Goal: Task Accomplishment & Management: Complete application form

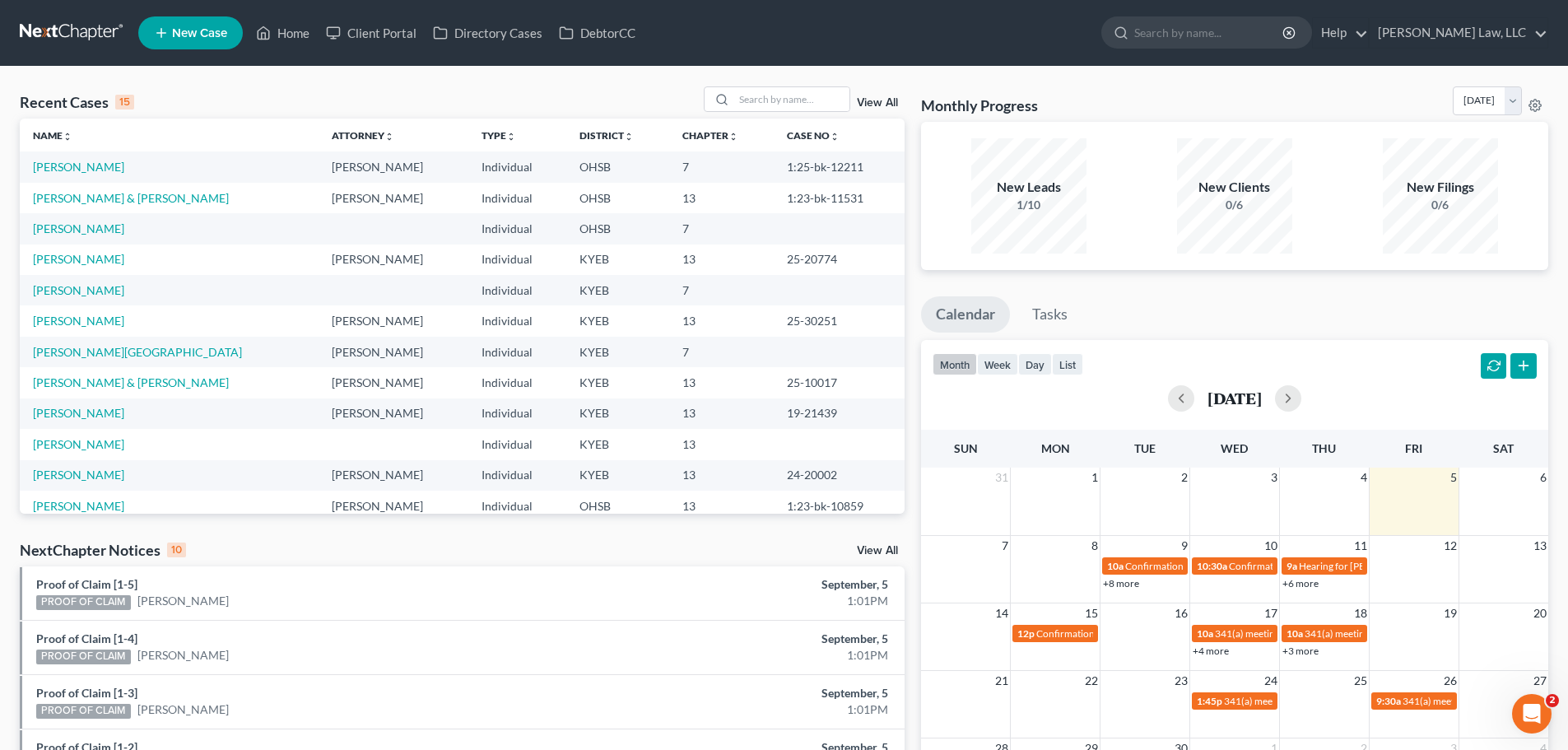
click at [221, 15] on li "New Case" at bounding box center [193, 33] width 110 height 38
click at [223, 23] on link "New Case" at bounding box center [190, 32] width 104 height 32
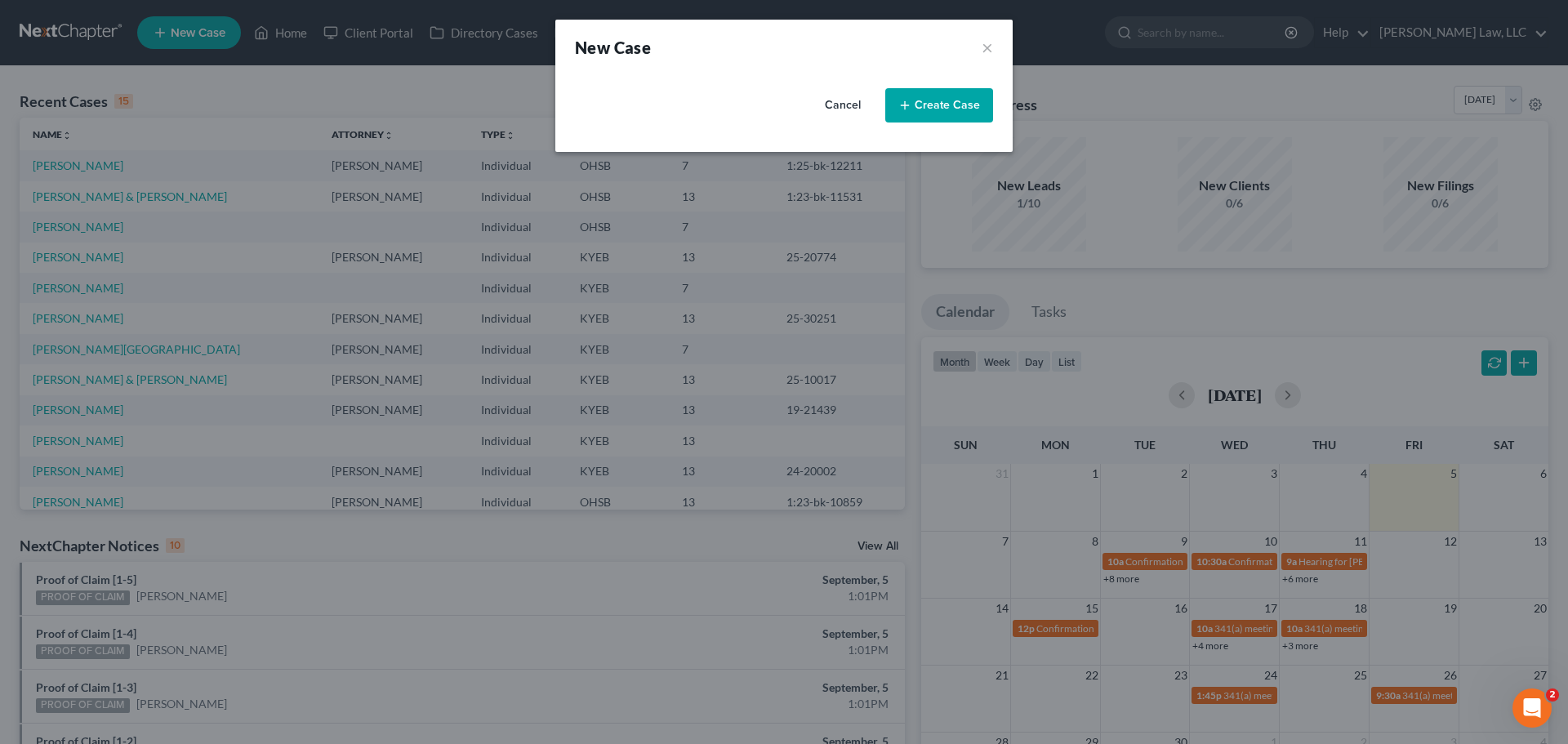
select select "32"
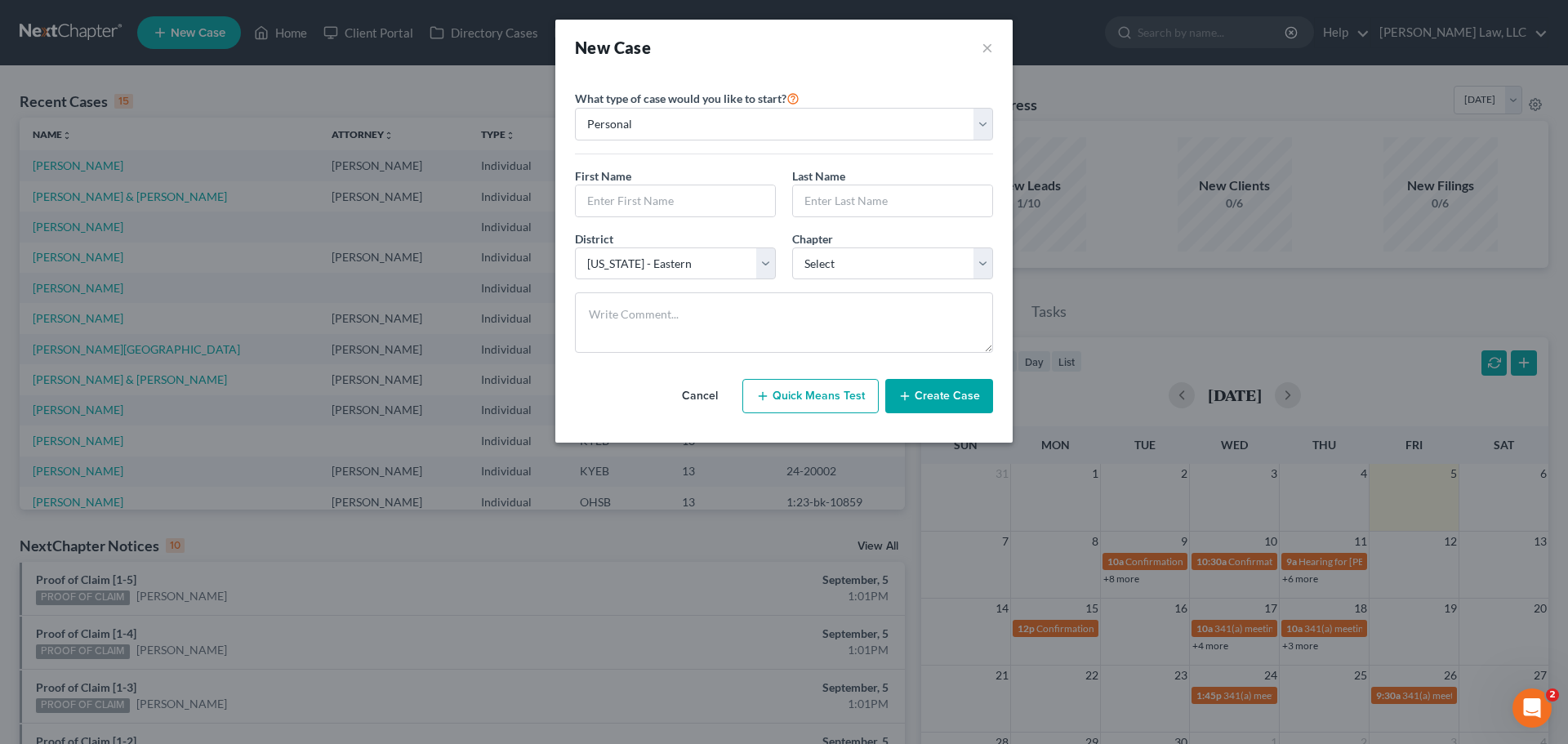
click at [670, 173] on div "First Name *" at bounding box center [675, 192] width 217 height 50
click at [667, 194] on input "text" at bounding box center [675, 201] width 199 height 31
type input "[PERSON_NAME]"
click at [887, 256] on select "Select 7 11 12 13" at bounding box center [893, 263] width 201 height 32
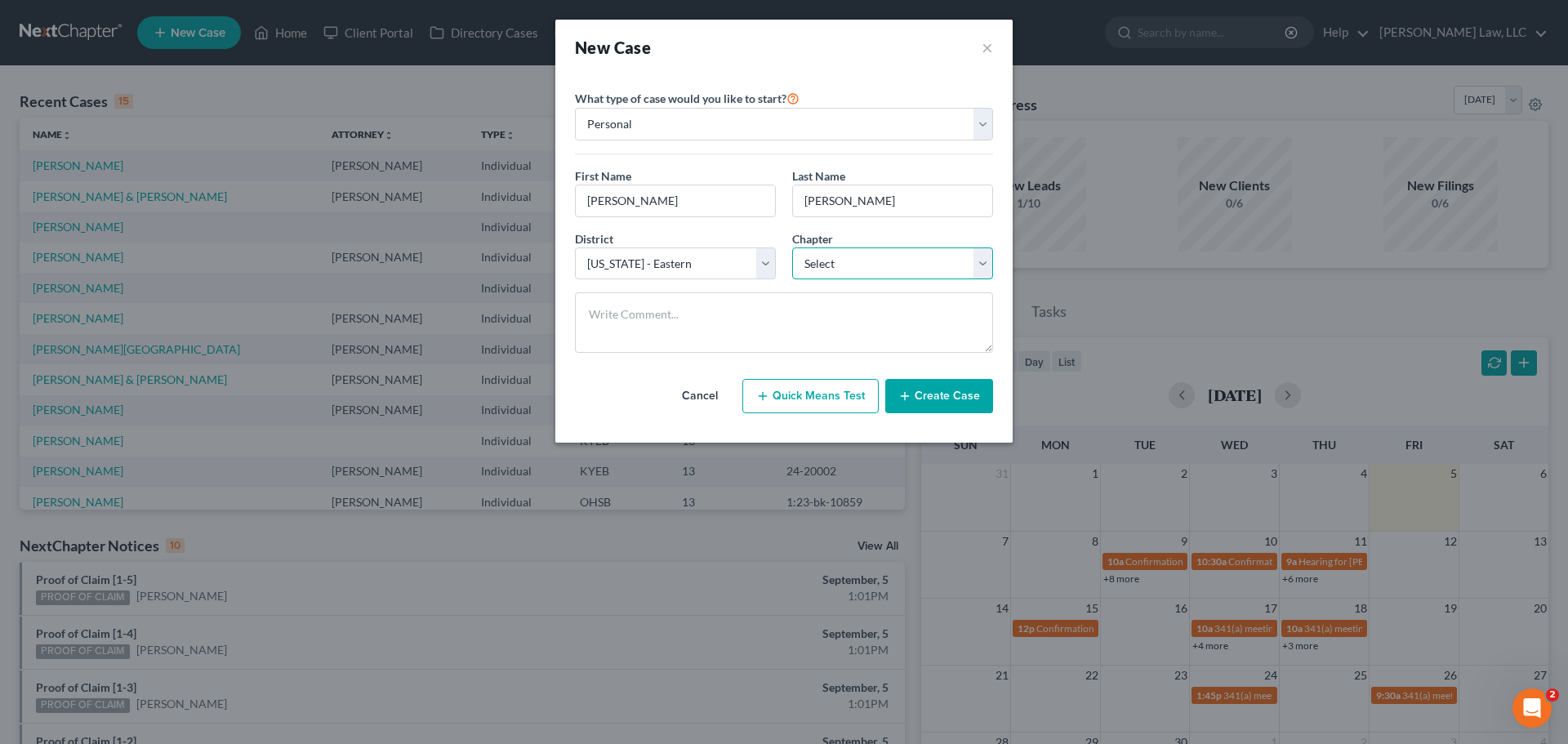
select select "3"
click at [793, 247] on select "Select 7 11 12 13" at bounding box center [893, 263] width 201 height 32
click at [758, 314] on textarea at bounding box center [783, 322] width 418 height 61
type textarea "METLIFE"
click at [952, 393] on button "Create Case" at bounding box center [939, 396] width 108 height 34
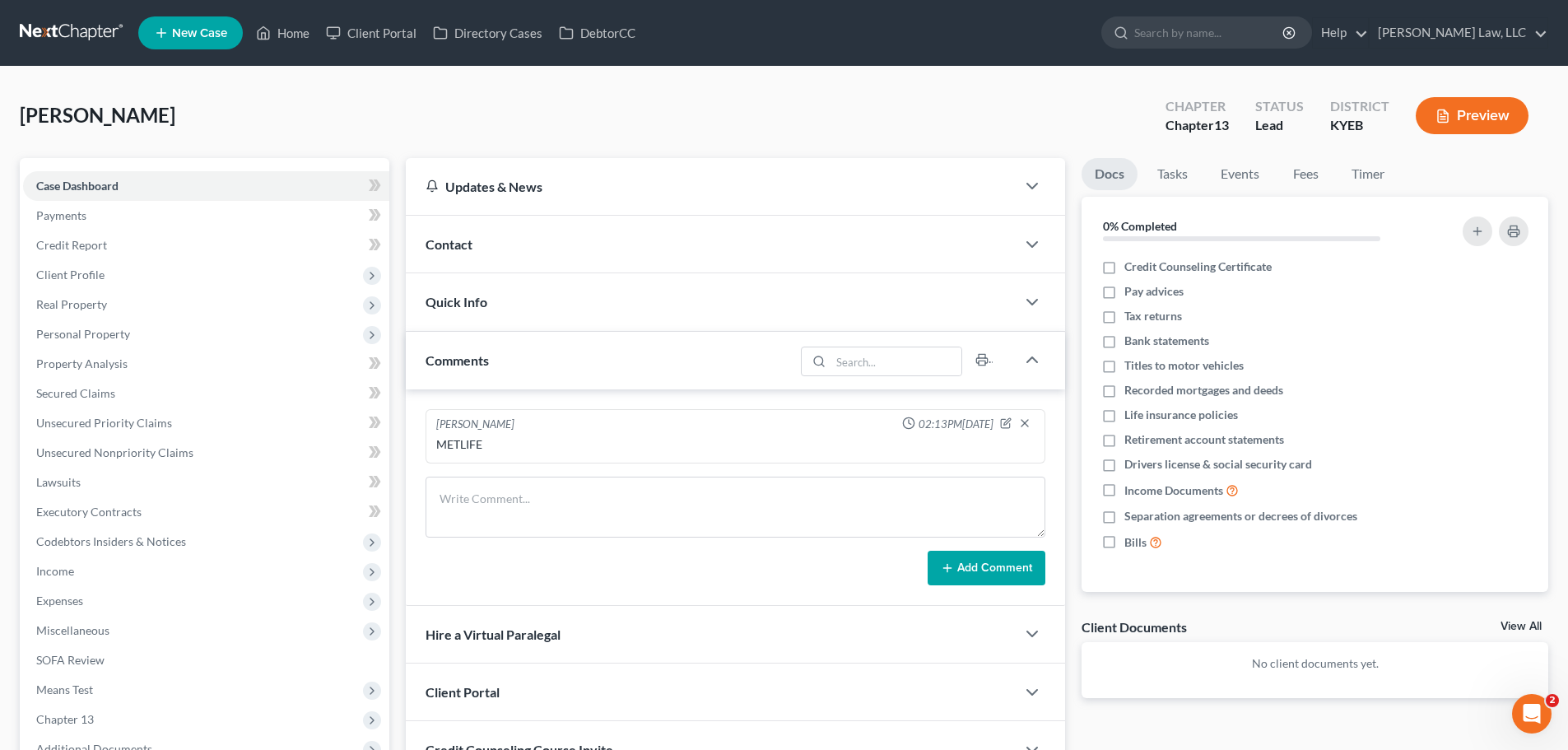
click at [458, 246] on span "Contact" at bounding box center [448, 244] width 47 height 15
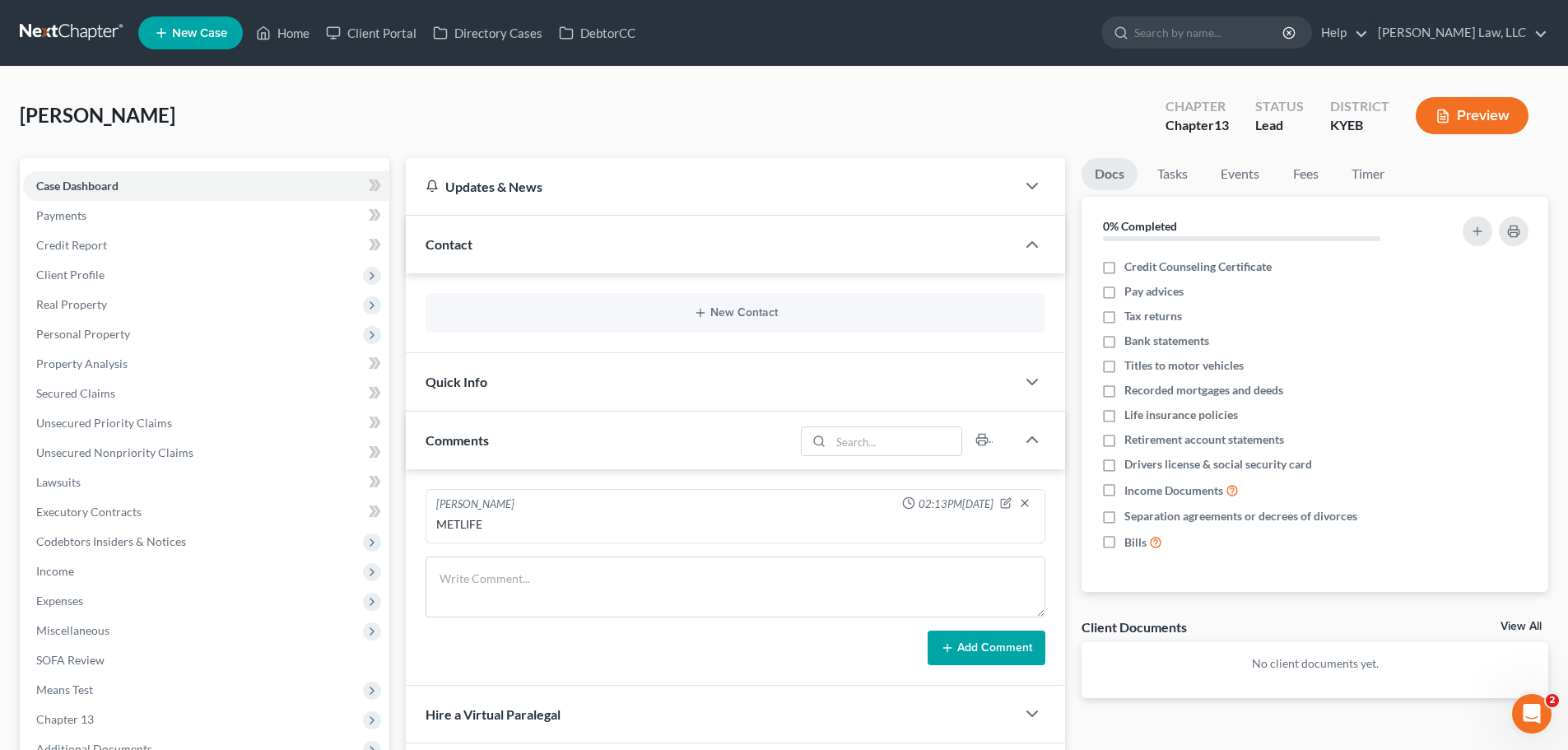
click at [765, 295] on div "New Contact" at bounding box center [735, 312] width 620 height 39
click at [758, 302] on div "New Contact" at bounding box center [735, 312] width 620 height 39
click at [757, 317] on button "New Contact" at bounding box center [735, 312] width 593 height 13
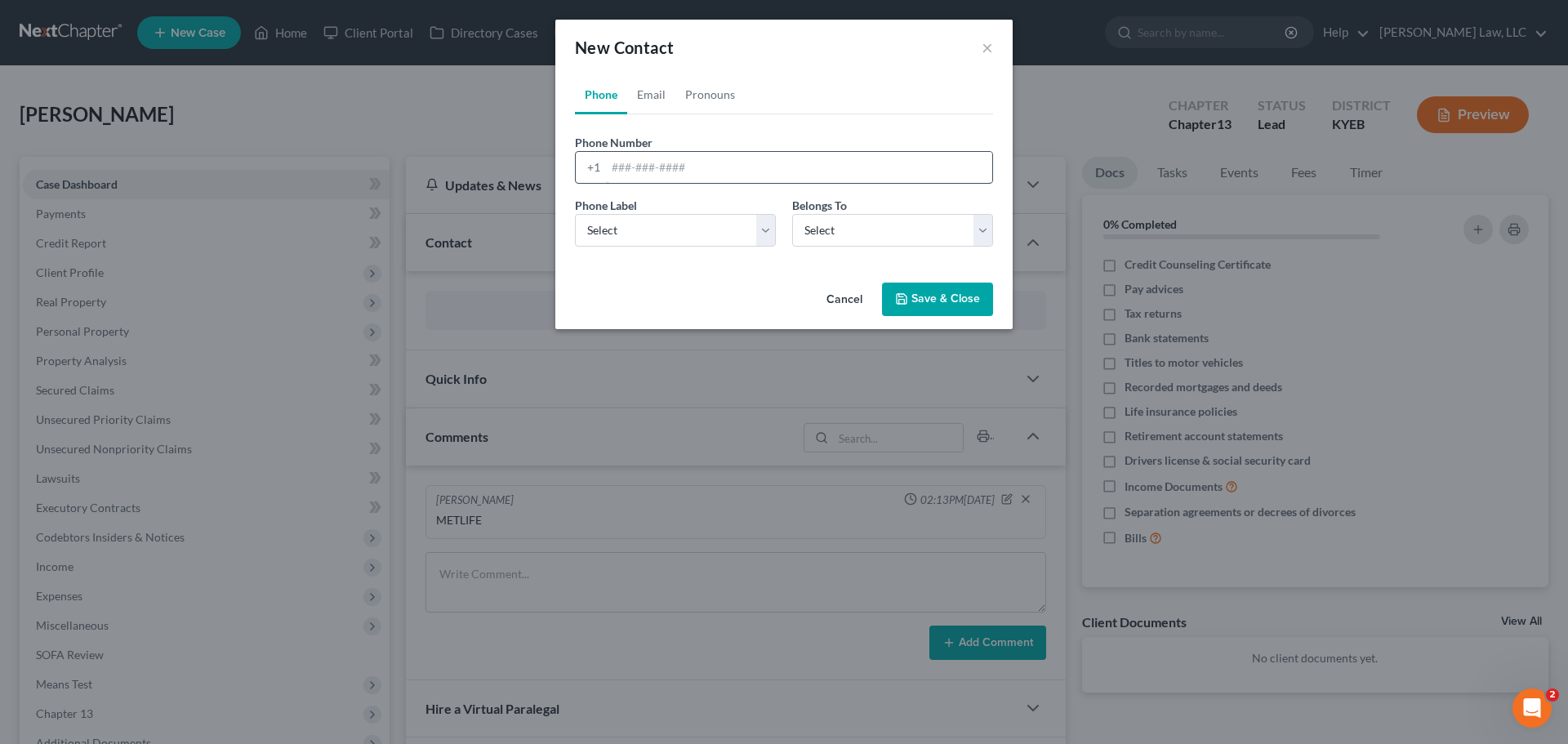
click at [620, 158] on input "tel" at bounding box center [798, 167] width 386 height 31
click at [649, 95] on link "Email" at bounding box center [651, 94] width 48 height 39
click at [628, 172] on input "email" at bounding box center [798, 167] width 386 height 31
paste input "[EMAIL_ADDRESS][DOMAIN_NAME]"
type input "[EMAIL_ADDRESS][DOMAIN_NAME]"
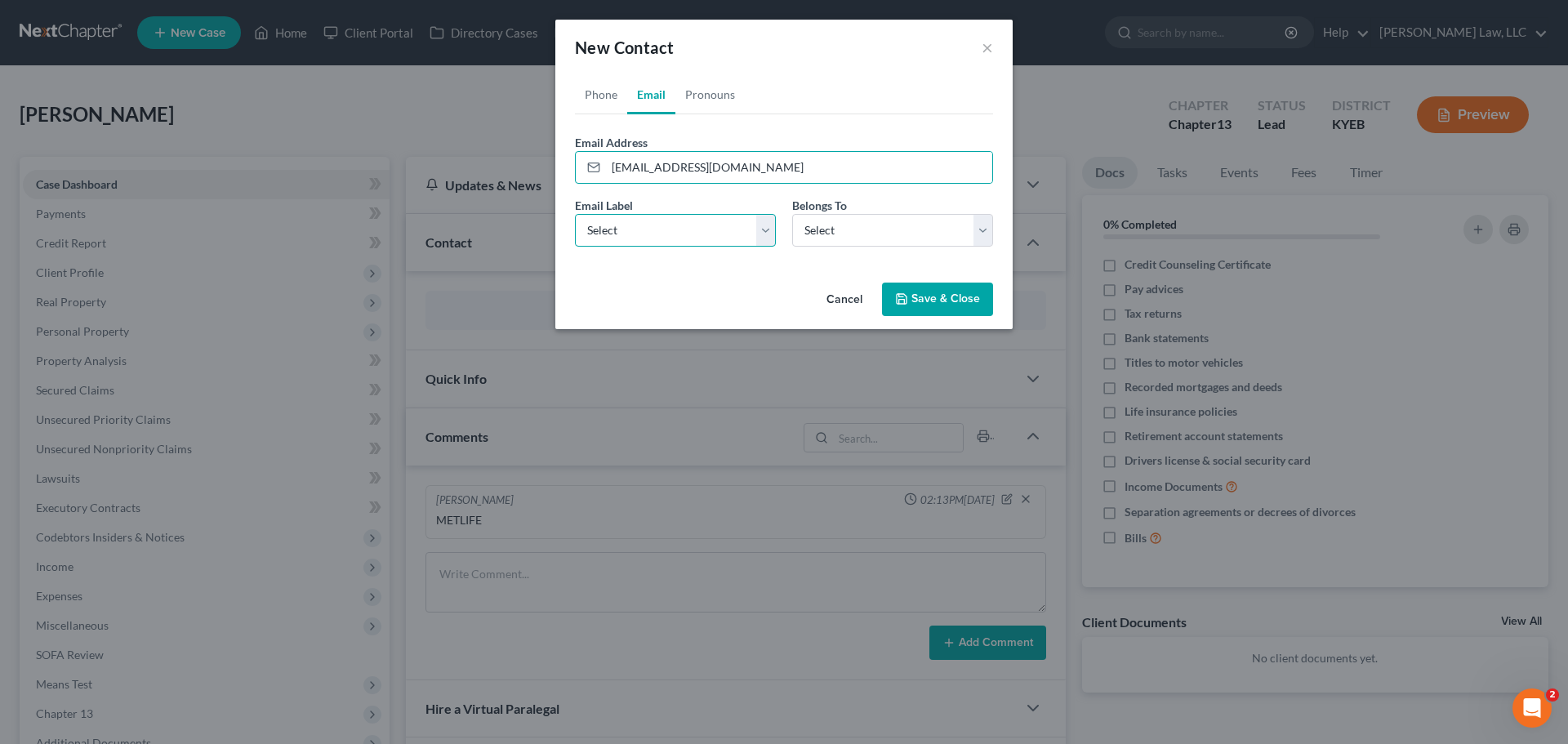
click at [646, 233] on select "Select Home Work Other" at bounding box center [675, 230] width 201 height 32
select select "0"
click at [574, 214] on select "Select Home Work Other" at bounding box center [675, 230] width 201 height 32
click at [905, 233] on select "Select Client Other" at bounding box center [893, 230] width 201 height 32
select select "0"
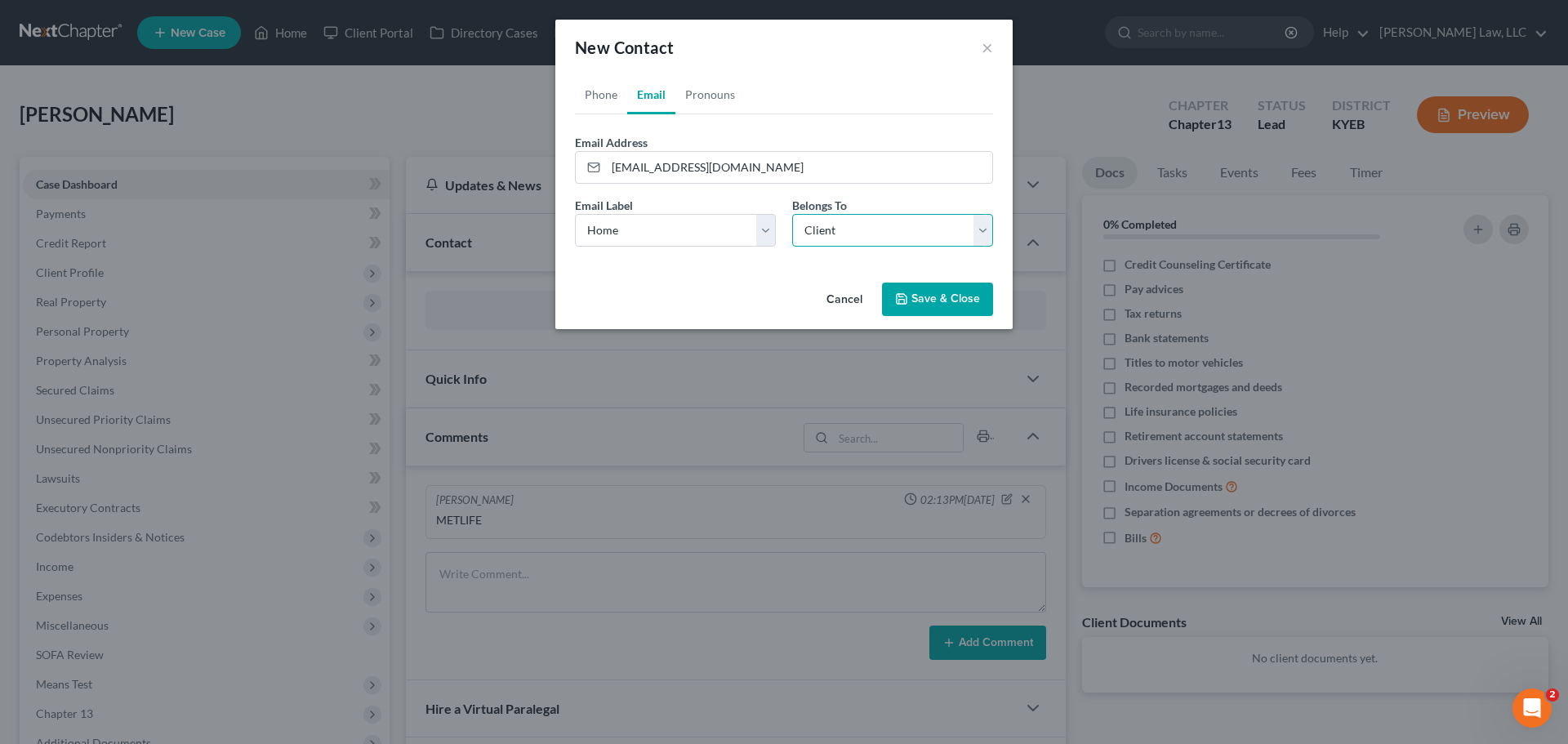
click at [793, 214] on select "Select Client Other" at bounding box center [893, 230] width 201 height 32
click at [947, 299] on button "Save & Close" at bounding box center [937, 299] width 111 height 34
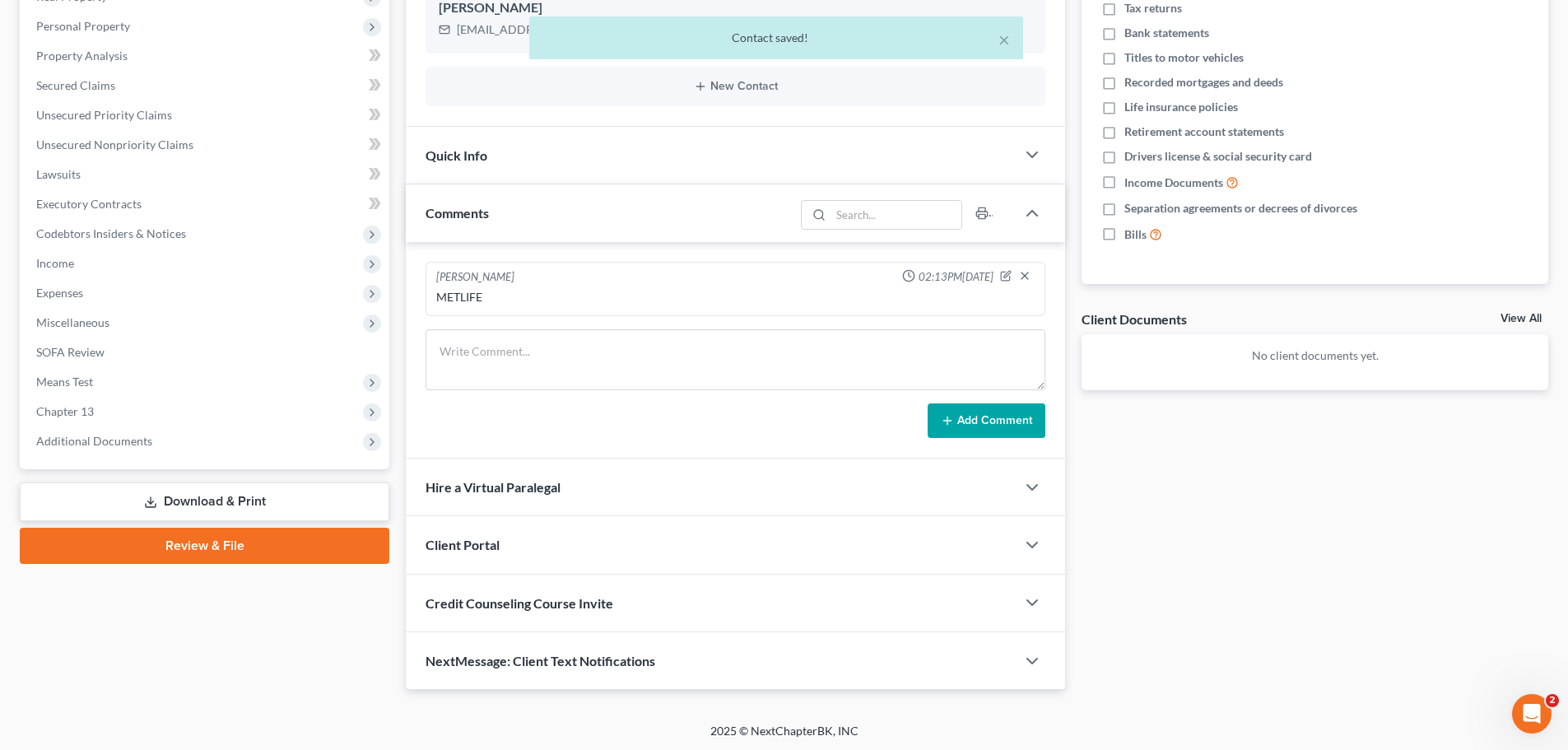
scroll to position [311, 0]
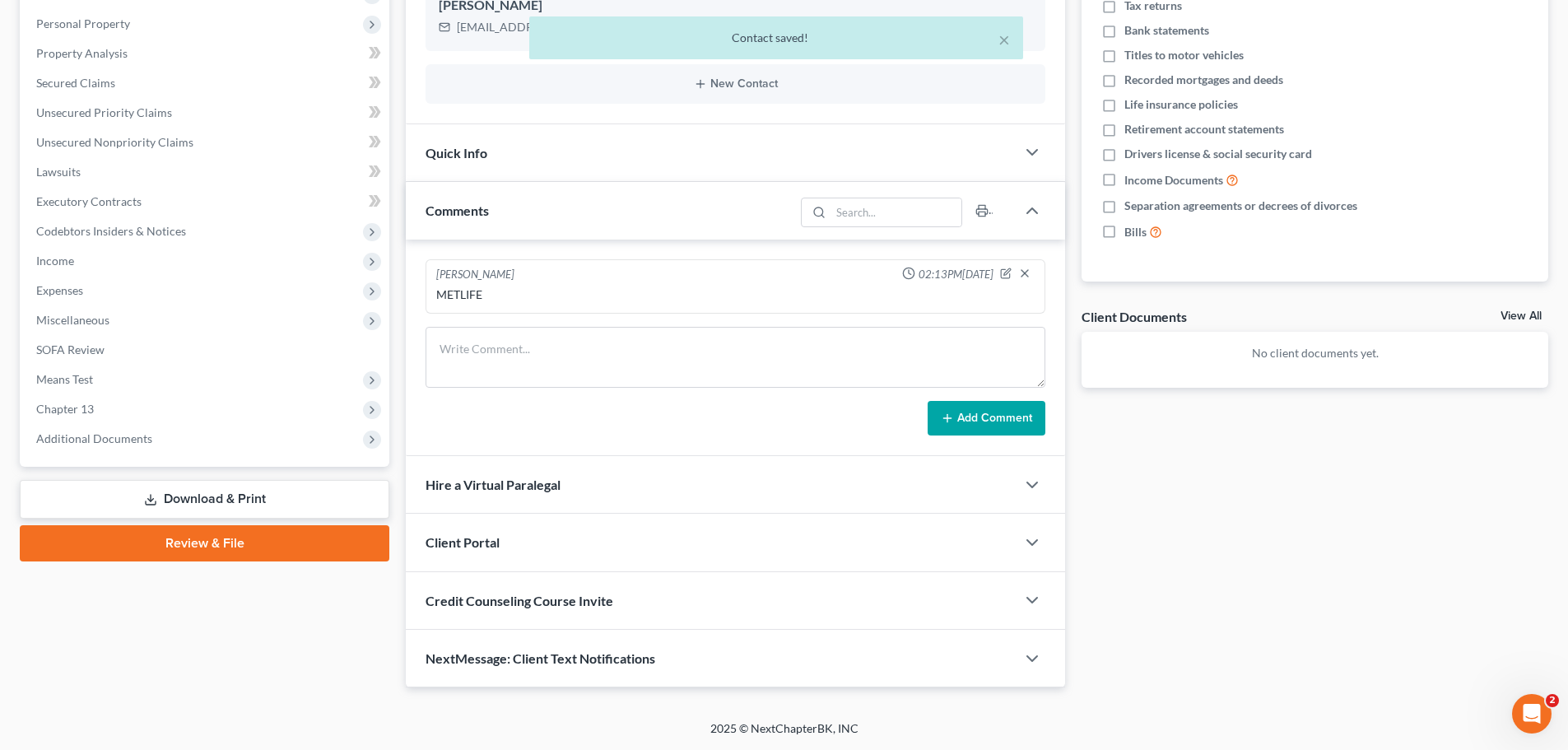
click at [522, 603] on span "Credit Counseling Course Invite" at bounding box center [519, 600] width 187 height 15
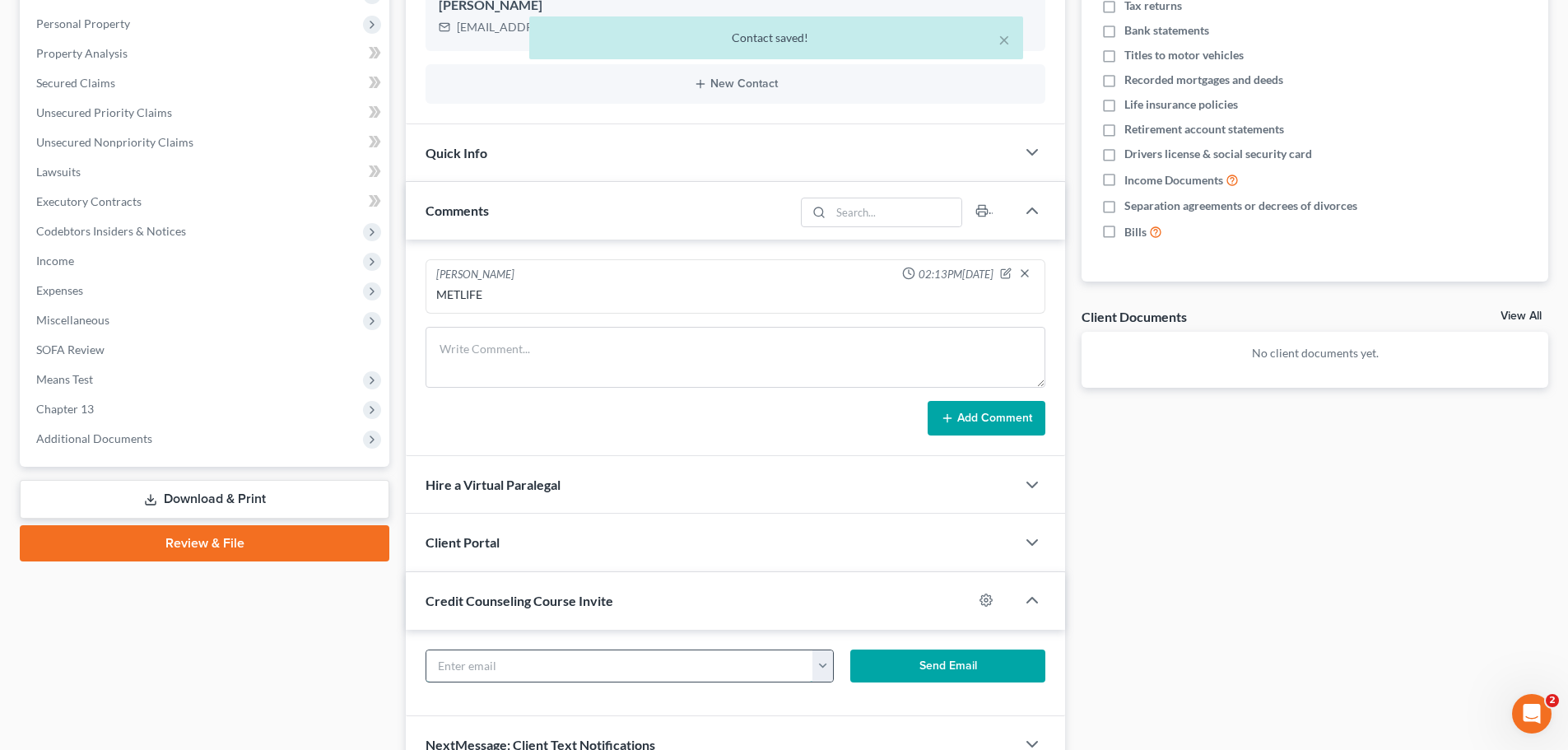
click at [495, 660] on input "text" at bounding box center [619, 666] width 387 height 32
paste input "[EMAIL_ADDRESS][DOMAIN_NAME]"
type input "[EMAIL_ADDRESS][DOMAIN_NAME]"
click at [961, 672] on button "Send Email" at bounding box center [948, 666] width 196 height 32
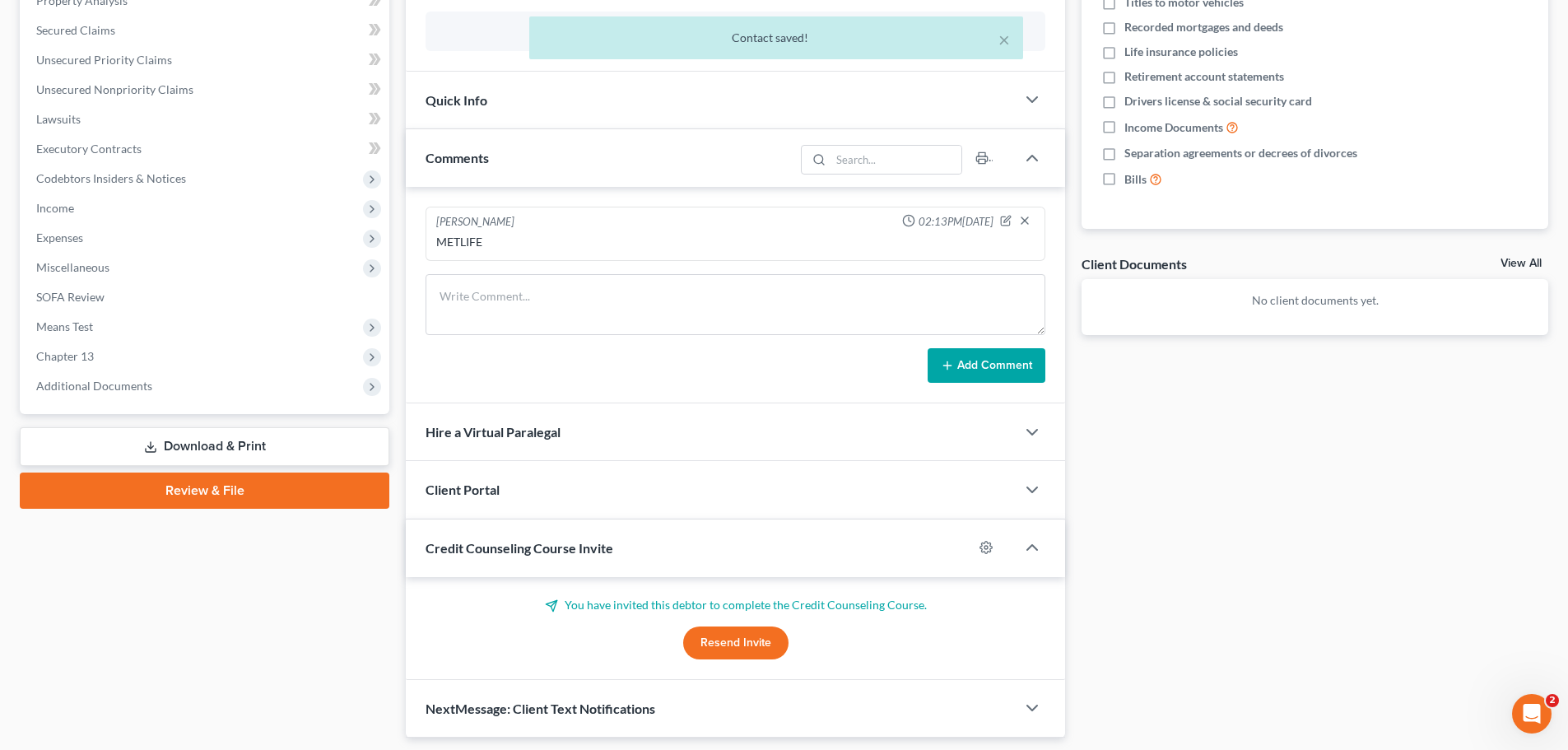
scroll to position [413, 0]
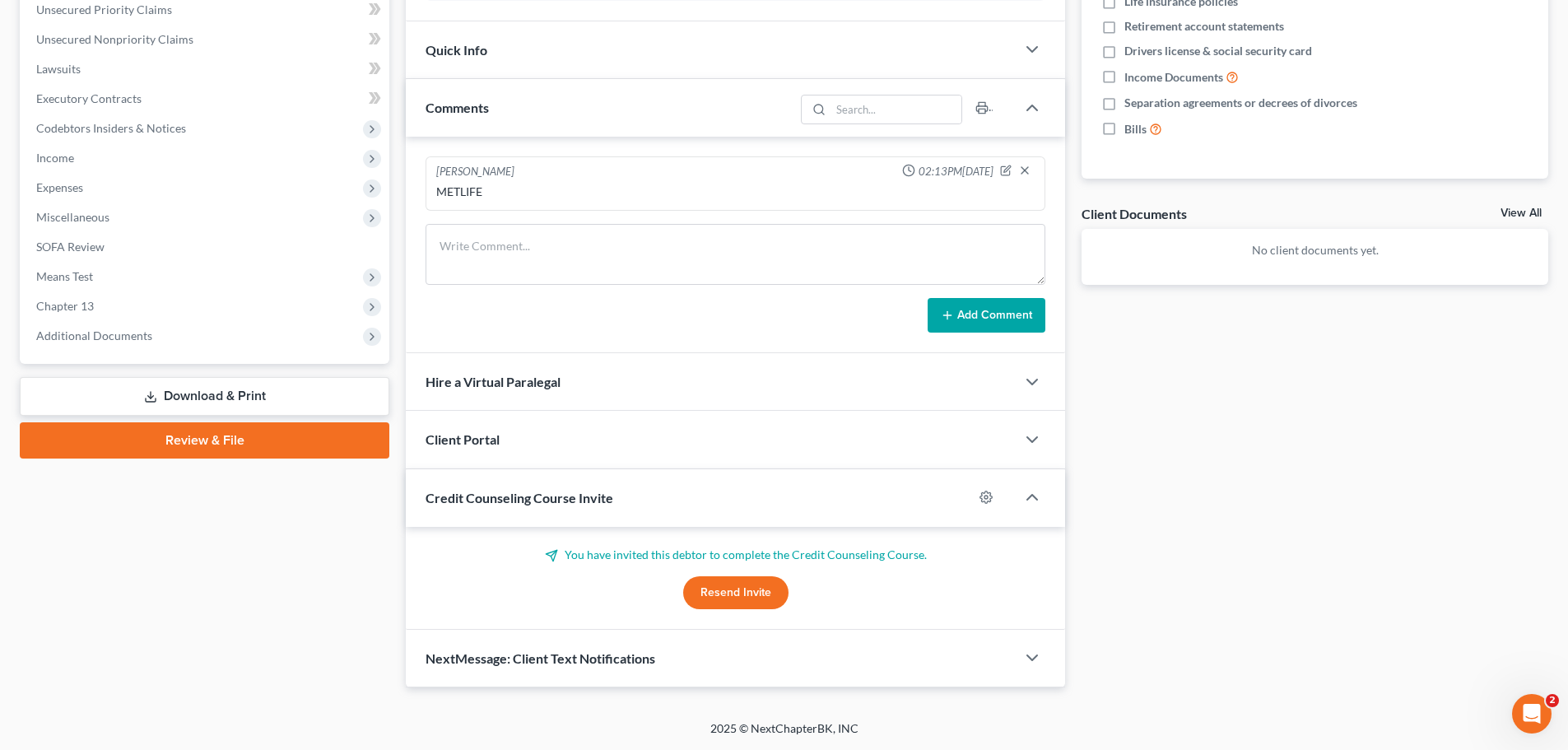
click at [565, 661] on span "NextMessage: Client Text Notifications" at bounding box center [540, 658] width 229 height 15
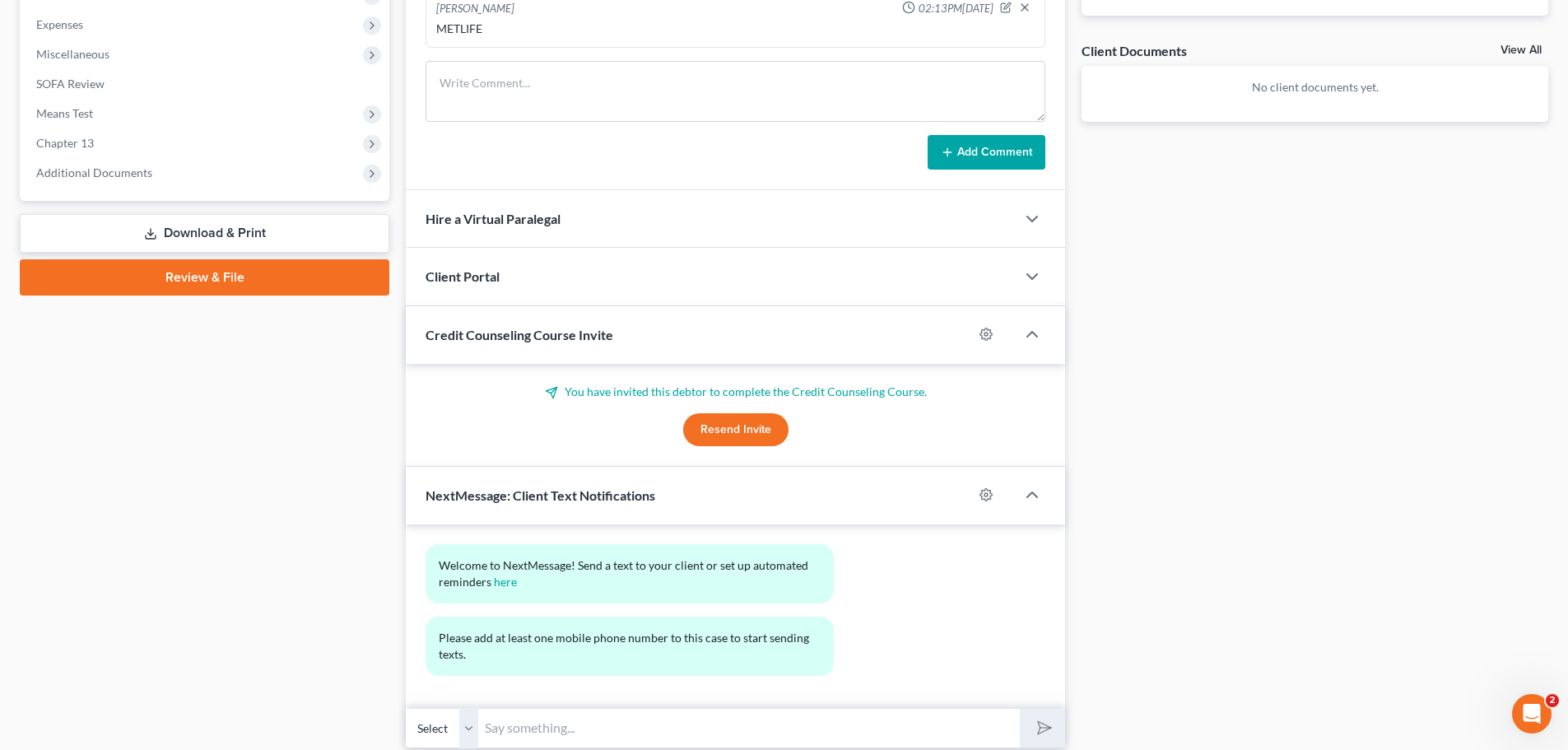
scroll to position [578, 0]
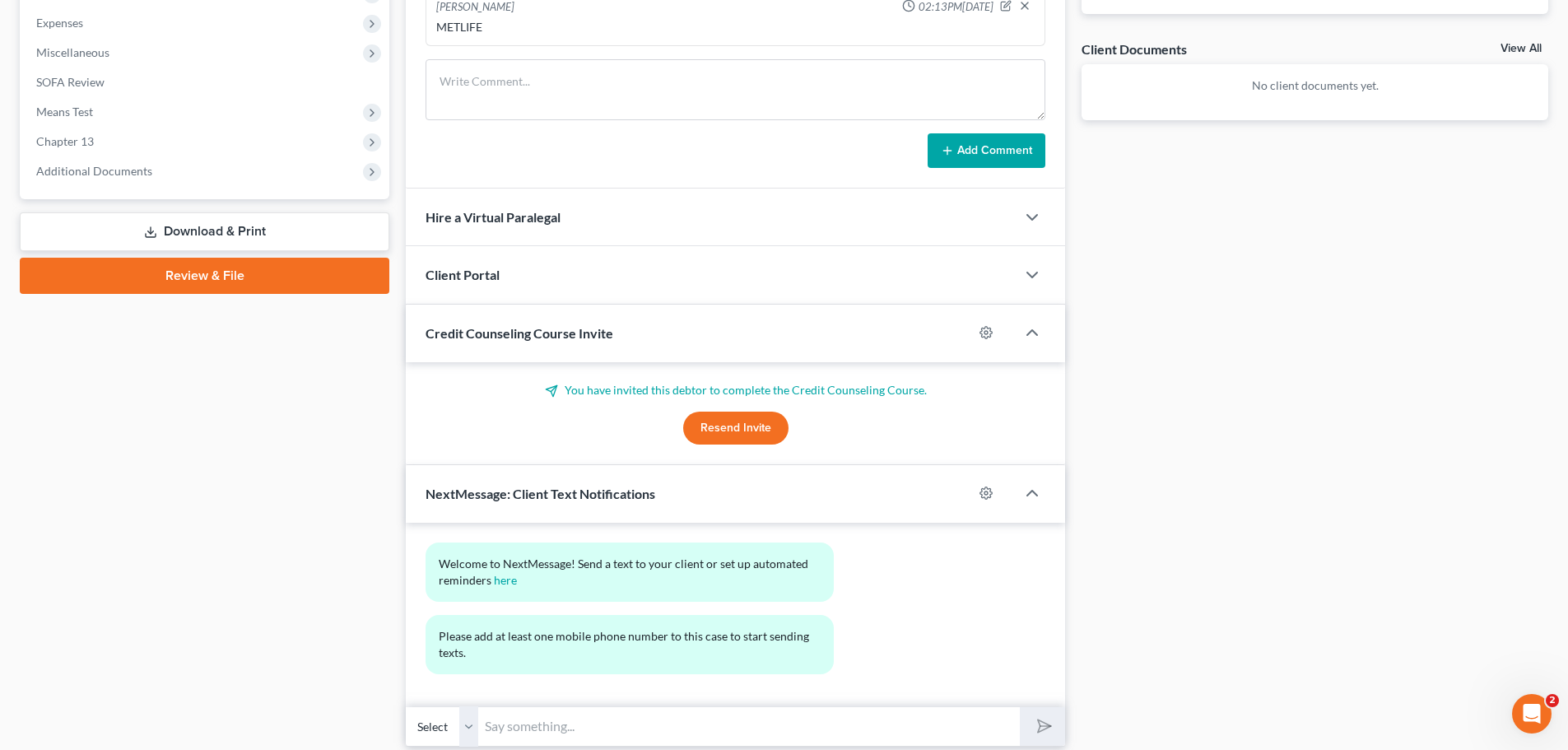
click at [470, 287] on div "Client Portal" at bounding box center [711, 274] width 610 height 56
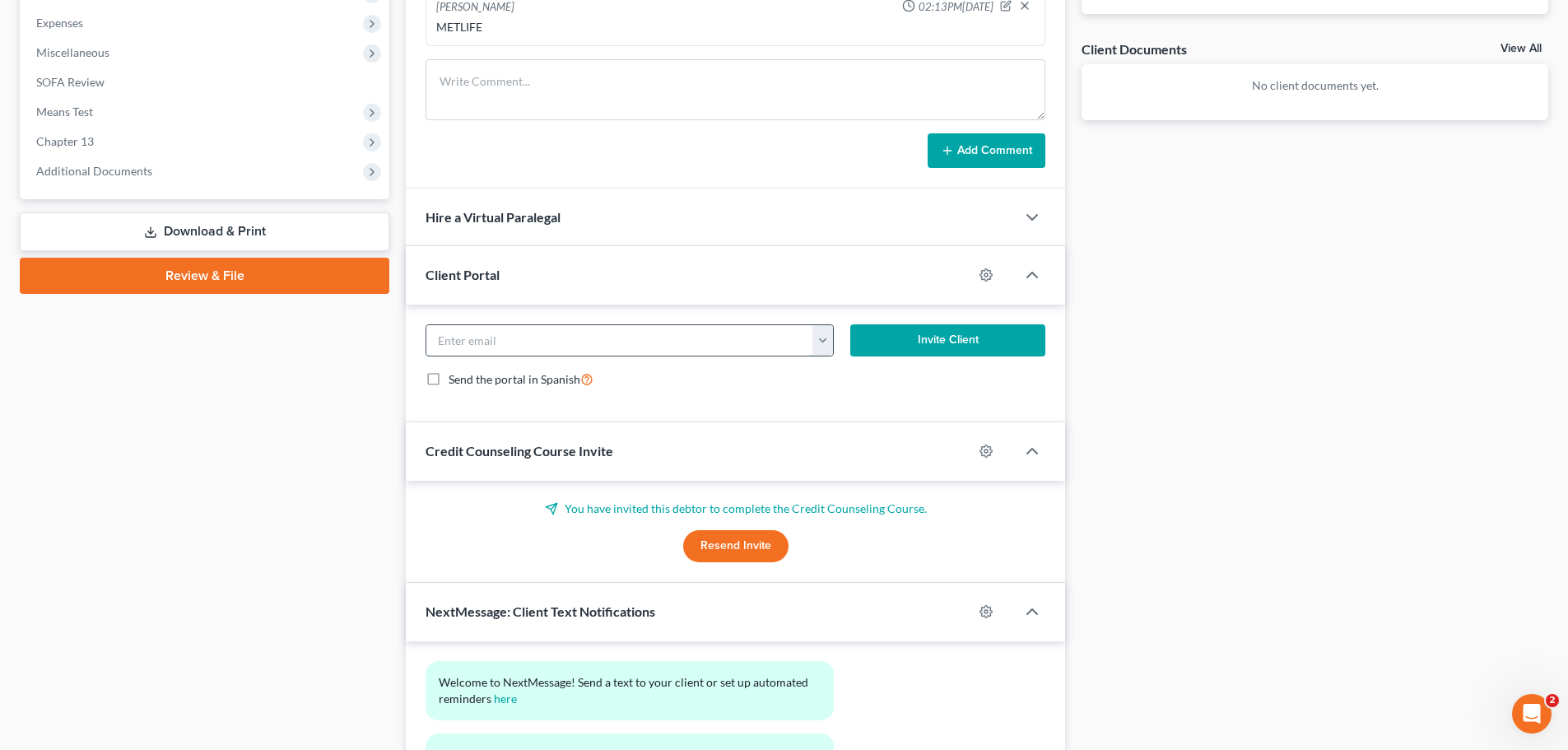
click at [497, 346] on input "email" at bounding box center [619, 340] width 387 height 32
paste input "[EMAIL_ADDRESS][DOMAIN_NAME]"
type input "[EMAIL_ADDRESS][DOMAIN_NAME]"
click at [989, 322] on div "[EMAIL_ADDRESS][DOMAIN_NAME] [EMAIL_ADDRESS][DOMAIN_NAME] Invite Client Send th…" at bounding box center [736, 364] width 659 height 118
click at [987, 329] on button "Invite Client" at bounding box center [948, 340] width 196 height 32
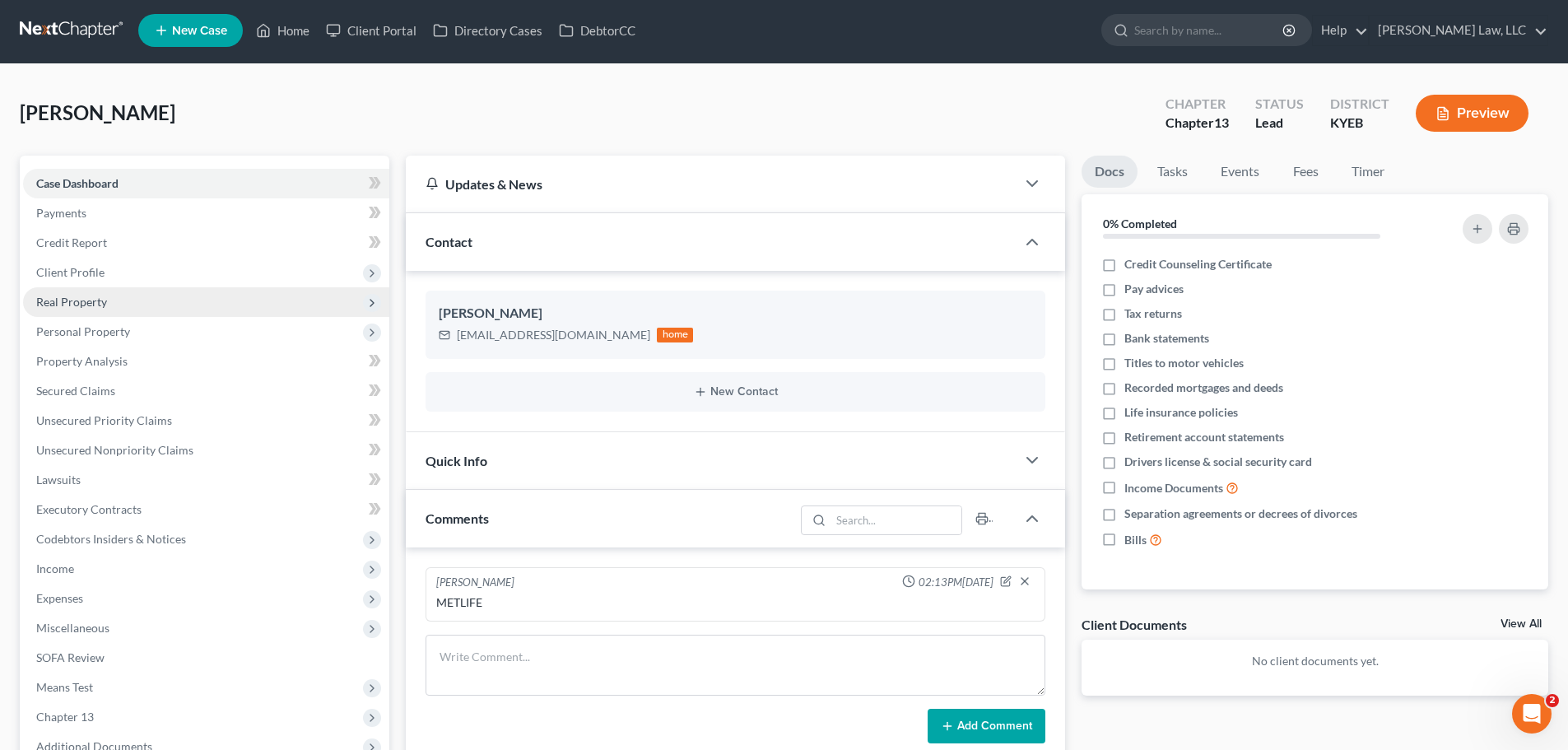
scroll to position [0, 0]
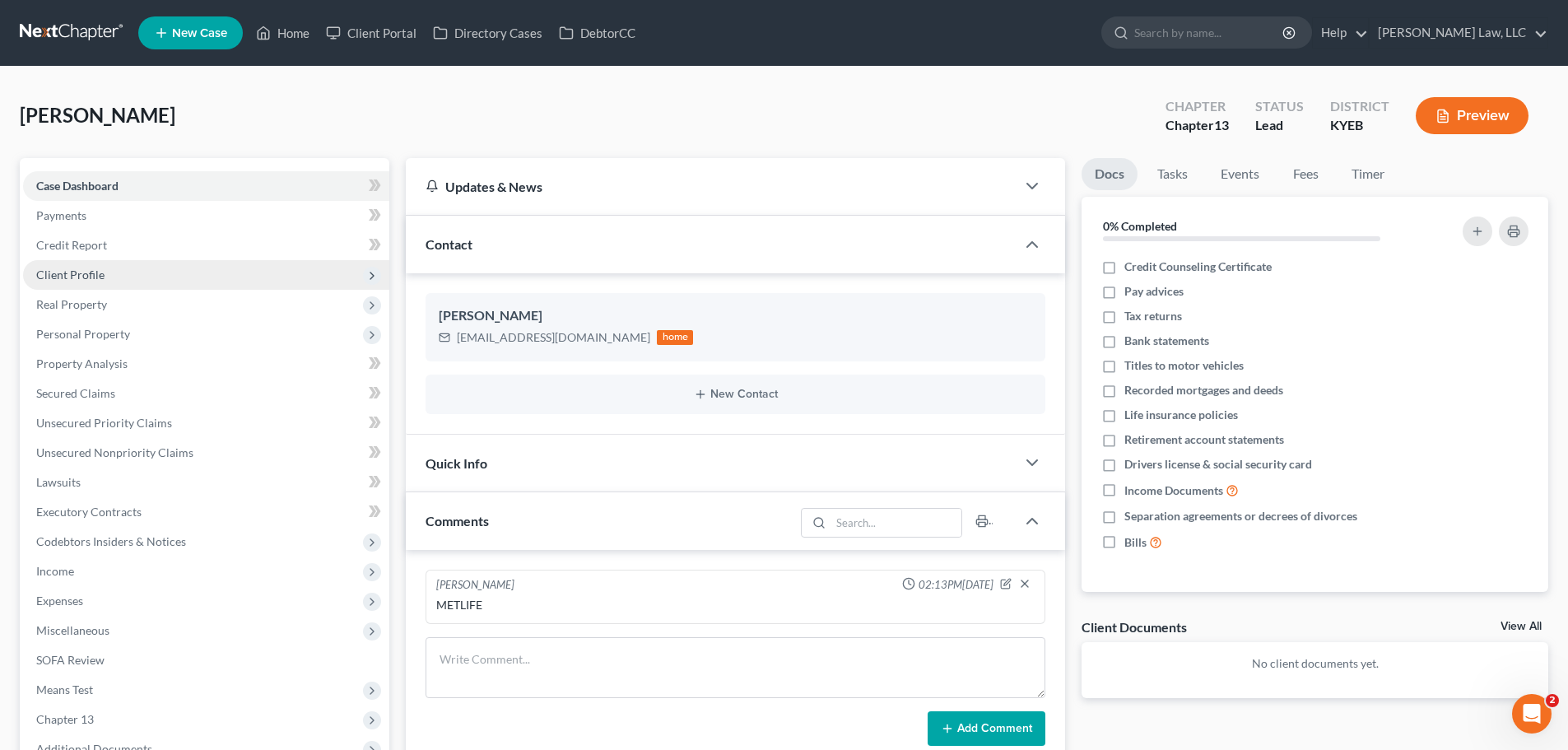
click at [86, 268] on span "Client Profile" at bounding box center [70, 274] width 68 height 14
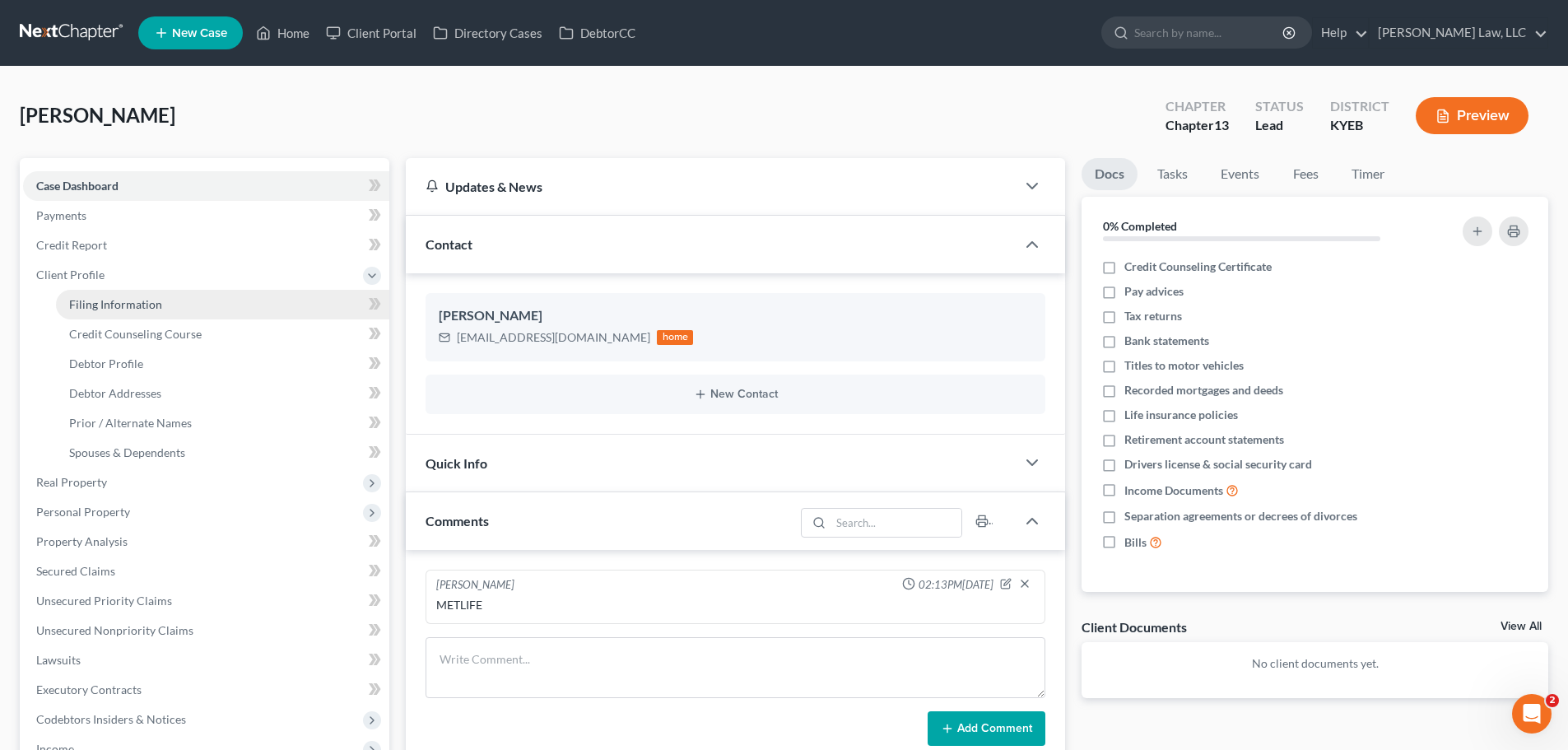
click at [93, 301] on span "Filing Information" at bounding box center [115, 304] width 93 height 14
select select "1"
select select "0"
select select "3"
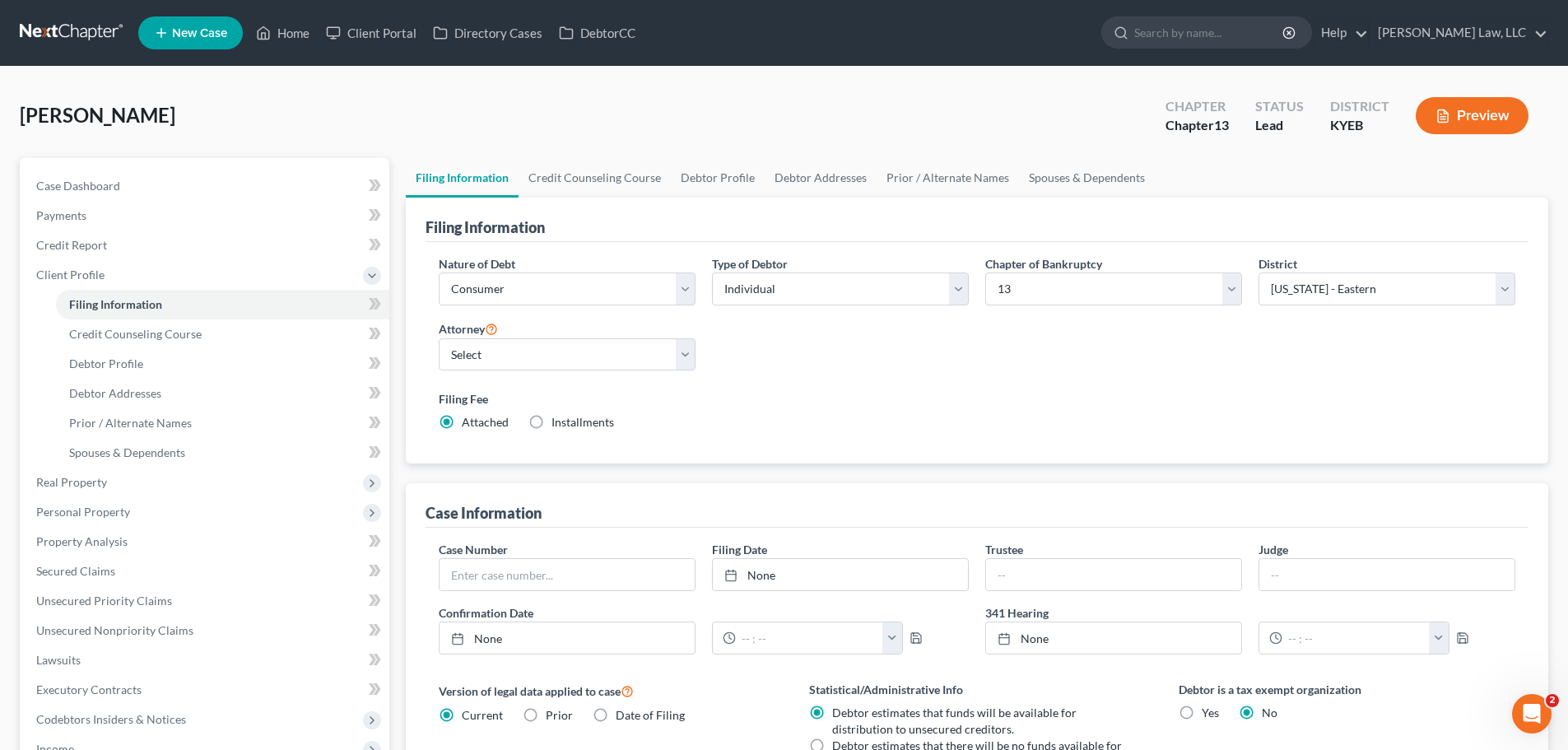
click at [1279, 307] on div "District Select [US_STATE] - [GEOGRAPHIC_DATA] [US_STATE] - [GEOGRAPHIC_DATA] […" at bounding box center [1387, 287] width 273 height 63
click at [1290, 283] on select "Select [US_STATE] - [GEOGRAPHIC_DATA] [US_STATE] - [GEOGRAPHIC_DATA][US_STATE] …" at bounding box center [1386, 289] width 257 height 32
select select "62"
click at [1258, 272] on select "Select [US_STATE] - [GEOGRAPHIC_DATA] [US_STATE] - [GEOGRAPHIC_DATA][US_STATE] …" at bounding box center [1386, 289] width 257 height 32
click at [604, 357] on select "Select [PERSON_NAME] - KYEB [PERSON_NAME] - OHSB [PERSON_NAME] - KYEB [PERSON_N…" at bounding box center [567, 354] width 257 height 32
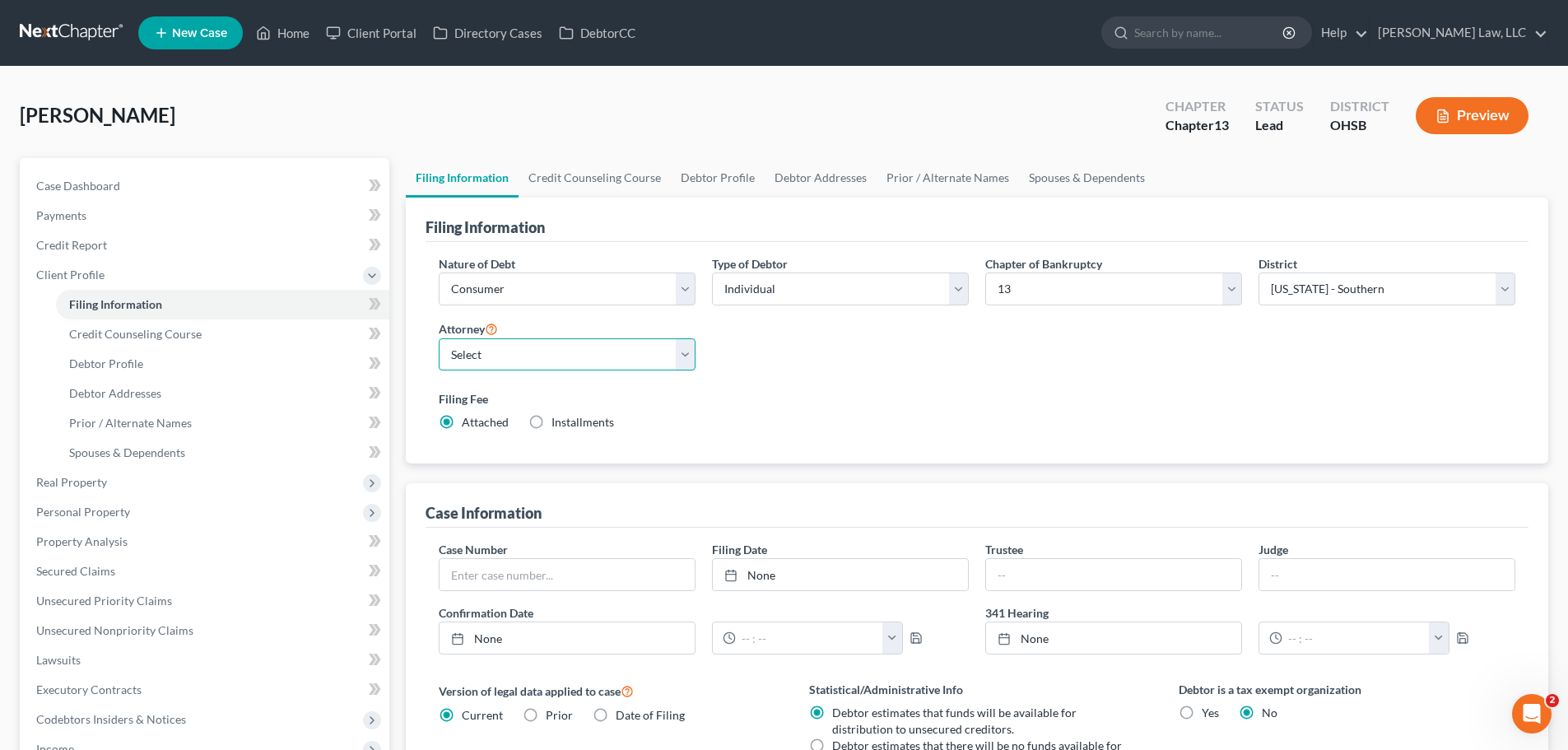
select select "1"
click at [439, 338] on select "Select [PERSON_NAME] - KYEB [PERSON_NAME] - OHSB [PERSON_NAME] - KYEB [PERSON_N…" at bounding box center [567, 354] width 257 height 32
click at [850, 391] on label "Filing Fee" at bounding box center [977, 398] width 1077 height 17
click at [896, 282] on select "Select Individual Joint" at bounding box center [840, 289] width 257 height 32
select select "1"
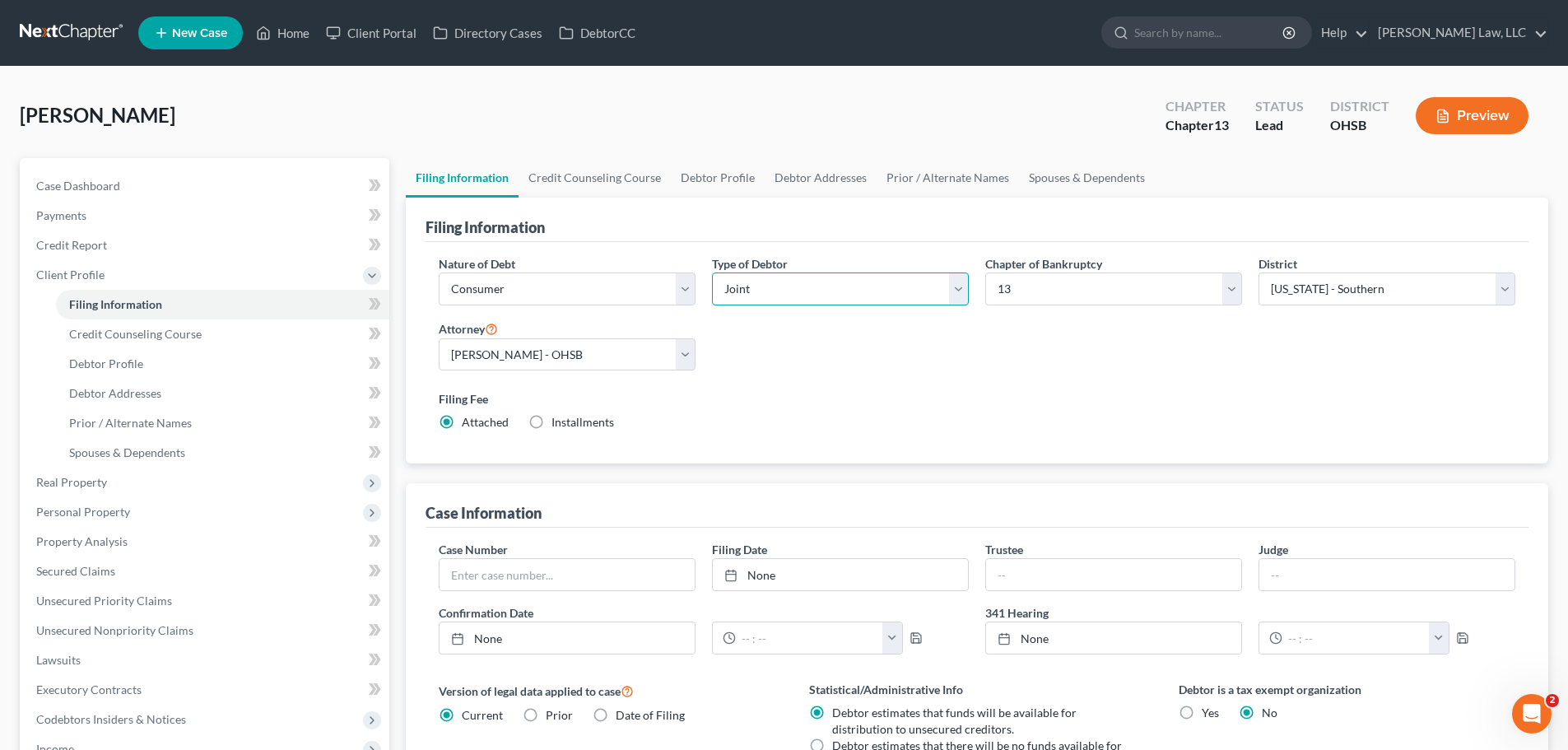
click at [712, 272] on select "Select Individual Joint" at bounding box center [840, 289] width 257 height 32
click at [762, 354] on div "Nature of Debt Select Business Consumer Other Nature of Business Select Clearin…" at bounding box center [977, 350] width 1093 height 189
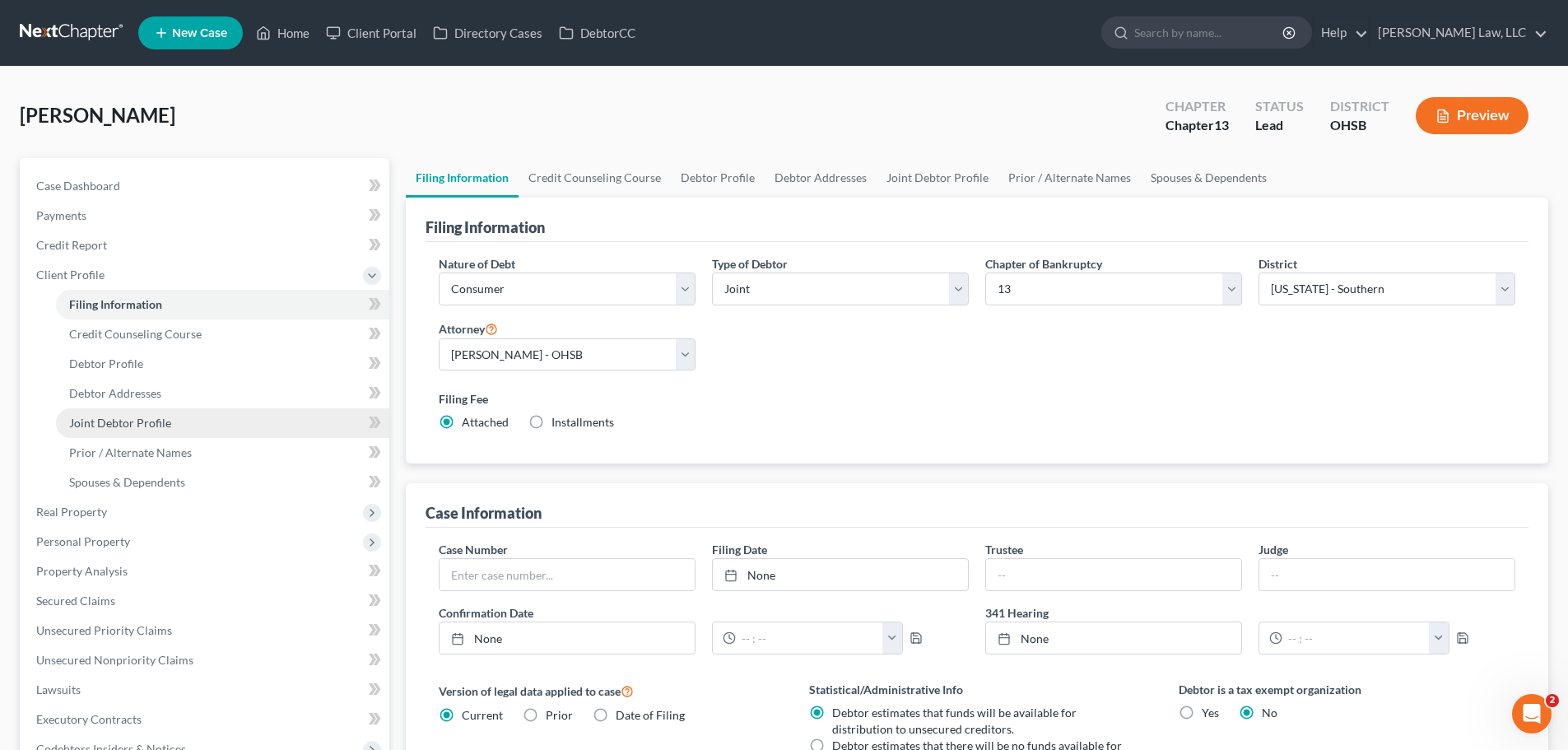
click at [114, 425] on span "Joint Debtor Profile" at bounding box center [119, 422] width 102 height 14
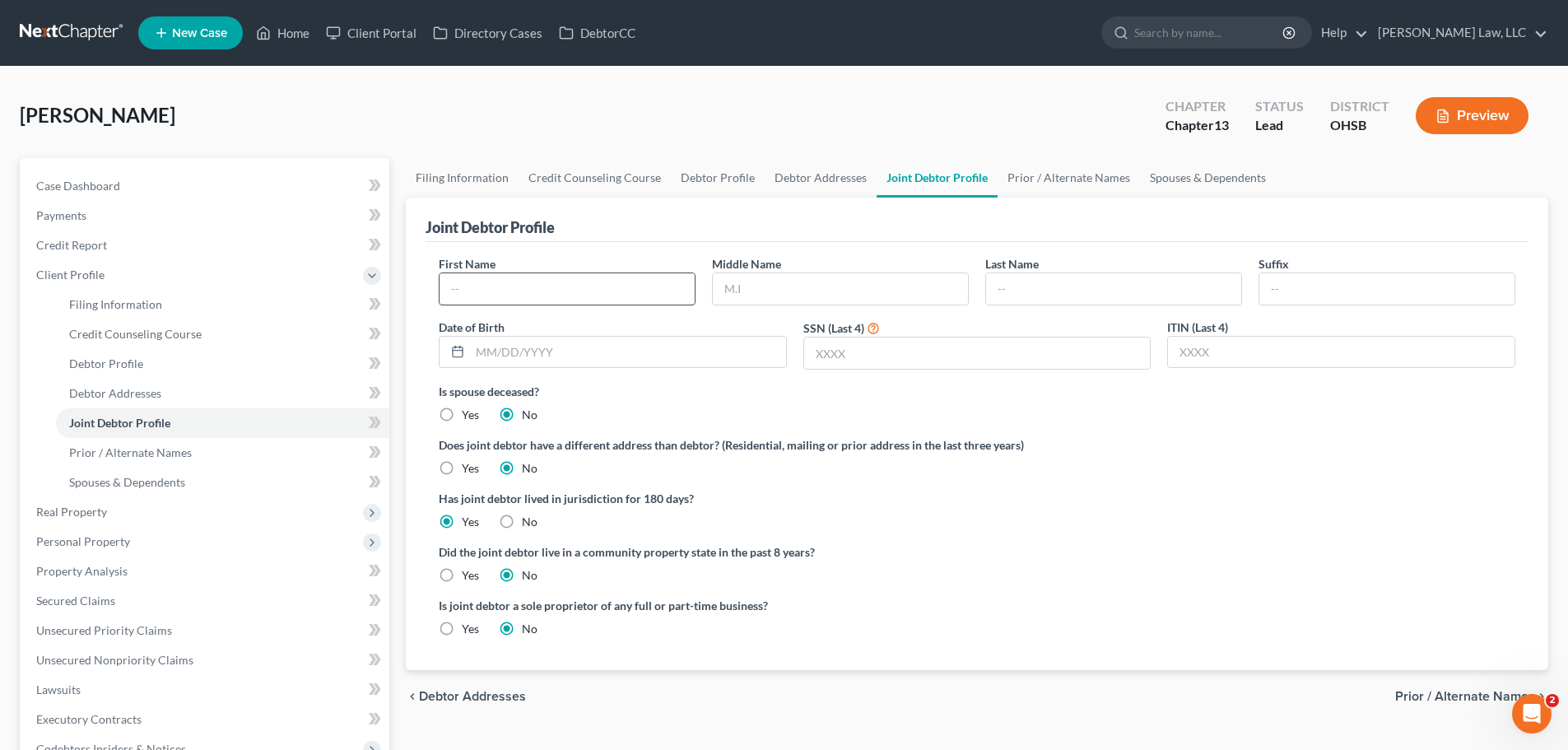
click at [521, 289] on input "text" at bounding box center [567, 289] width 255 height 32
type input "[PERSON_NAME]"
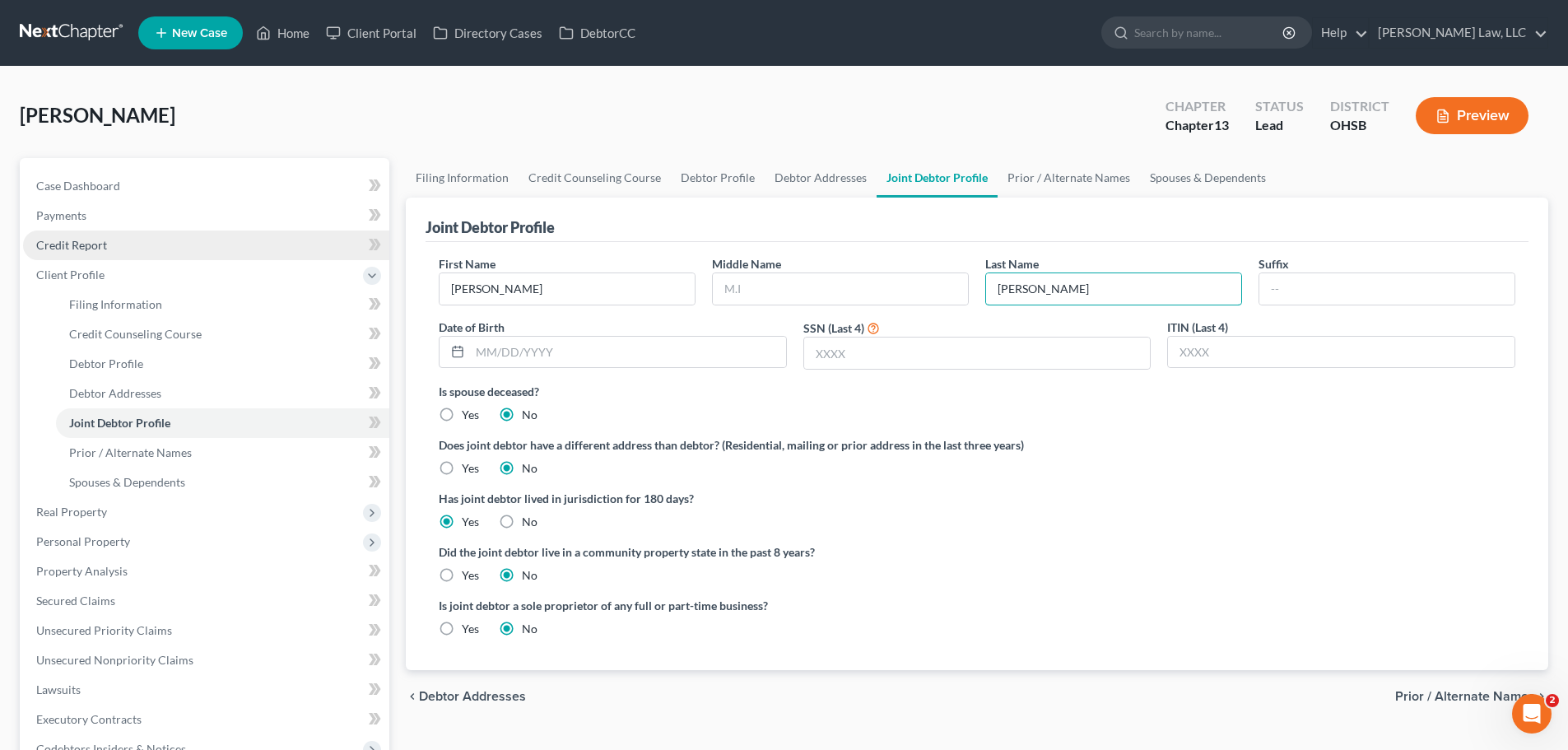
type input "[PERSON_NAME]"
click at [109, 245] on link "Credit Report" at bounding box center [205, 245] width 366 height 30
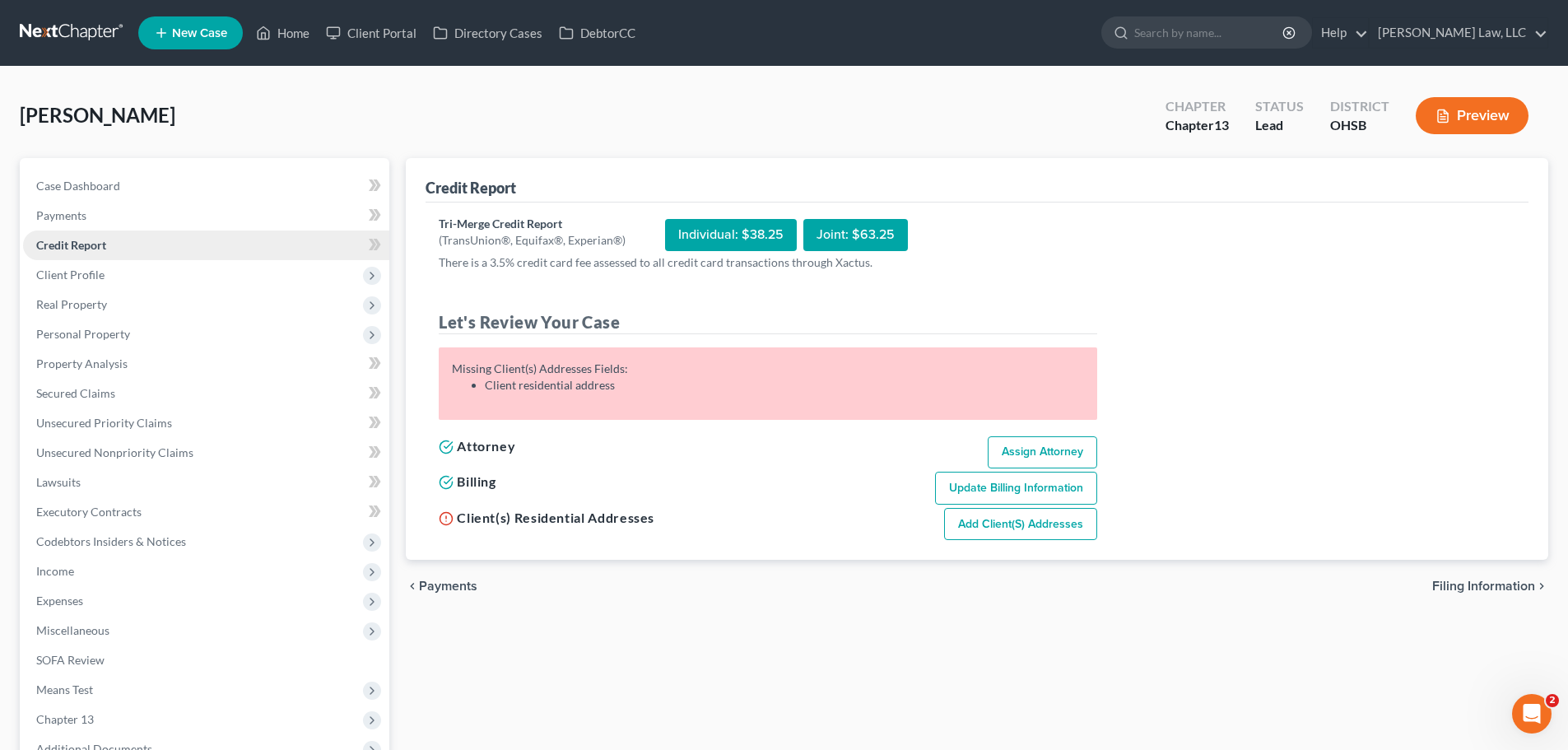
click at [96, 246] on span "Credit Report" at bounding box center [71, 245] width 70 height 14
click at [104, 278] on span "Client Profile" at bounding box center [205, 274] width 366 height 30
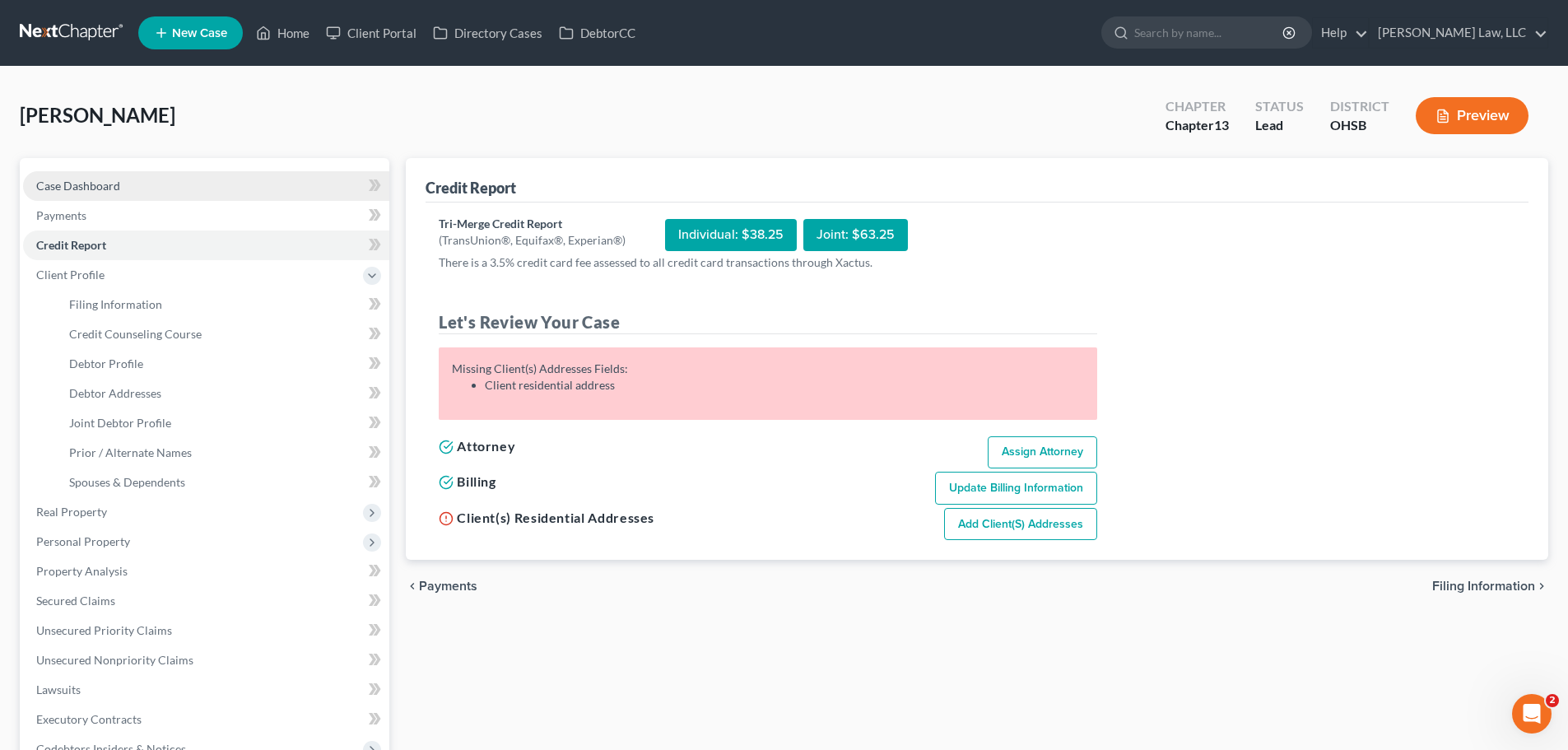
click at [82, 192] on span "Case Dashboard" at bounding box center [78, 185] width 84 height 14
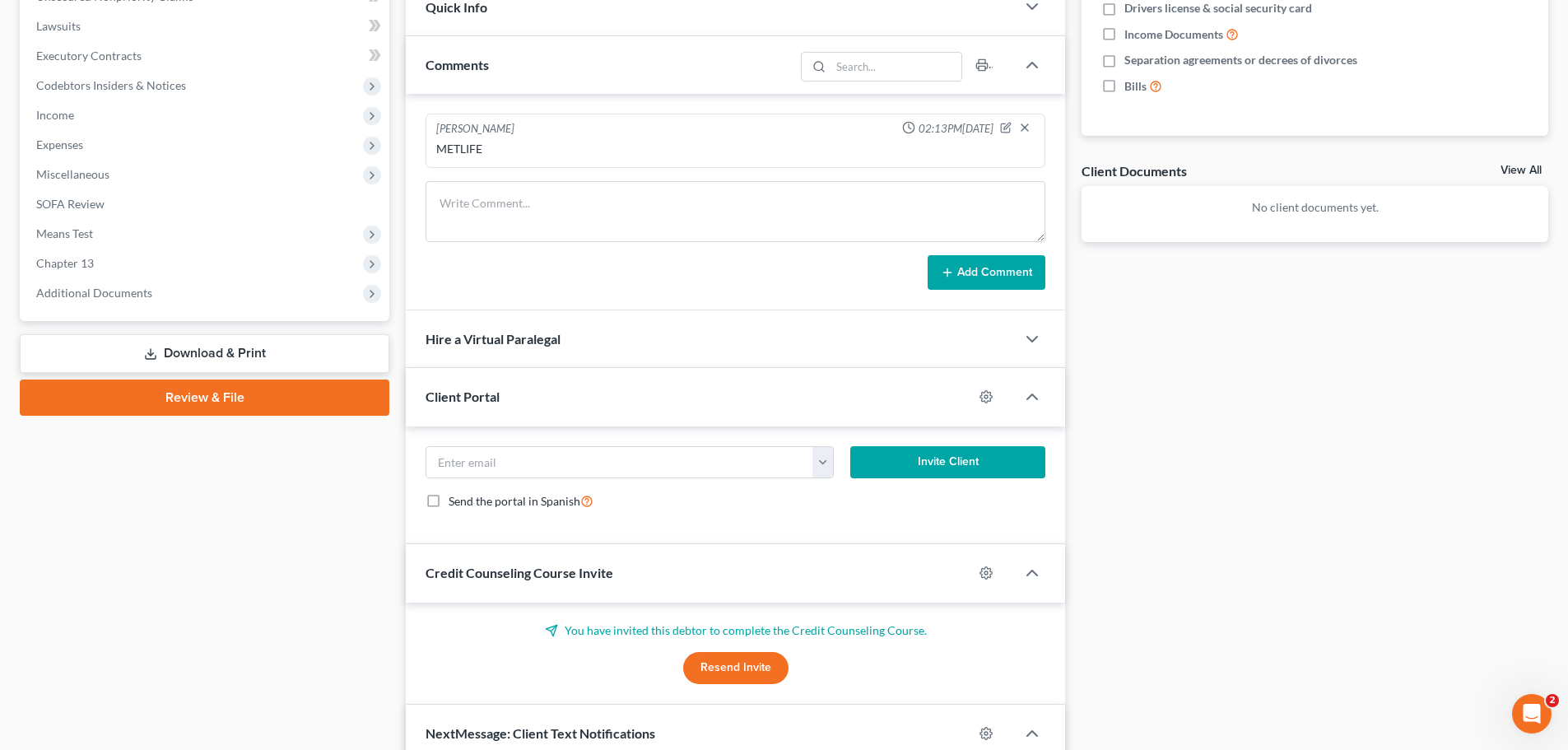
scroll to position [494, 0]
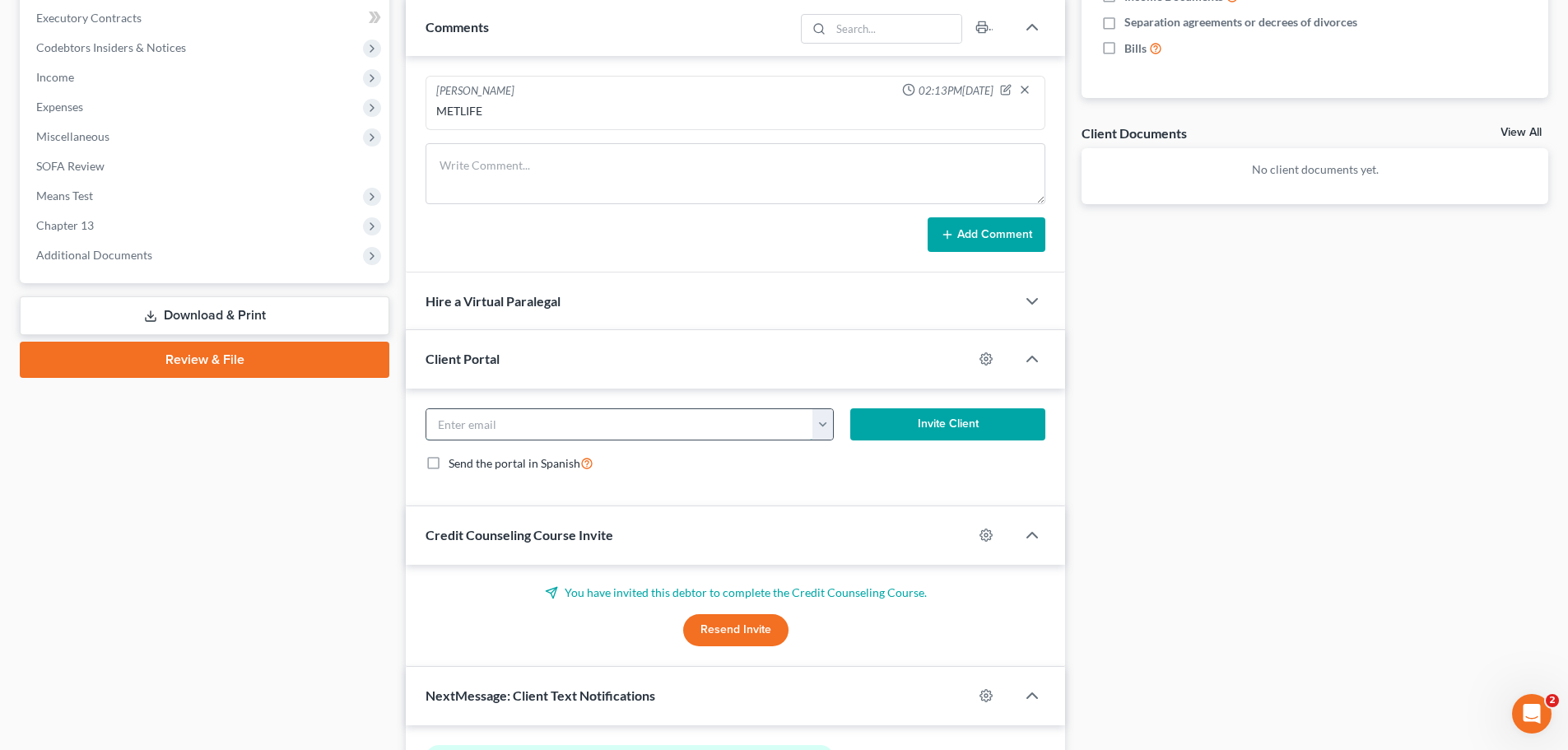
click at [468, 422] on input "email" at bounding box center [619, 424] width 387 height 32
paste input "[EMAIL_ADDRESS][DOMAIN_NAME]"
type input "[EMAIL_ADDRESS][DOMAIN_NAME]"
click at [949, 424] on button "Invite Client" at bounding box center [948, 424] width 196 height 32
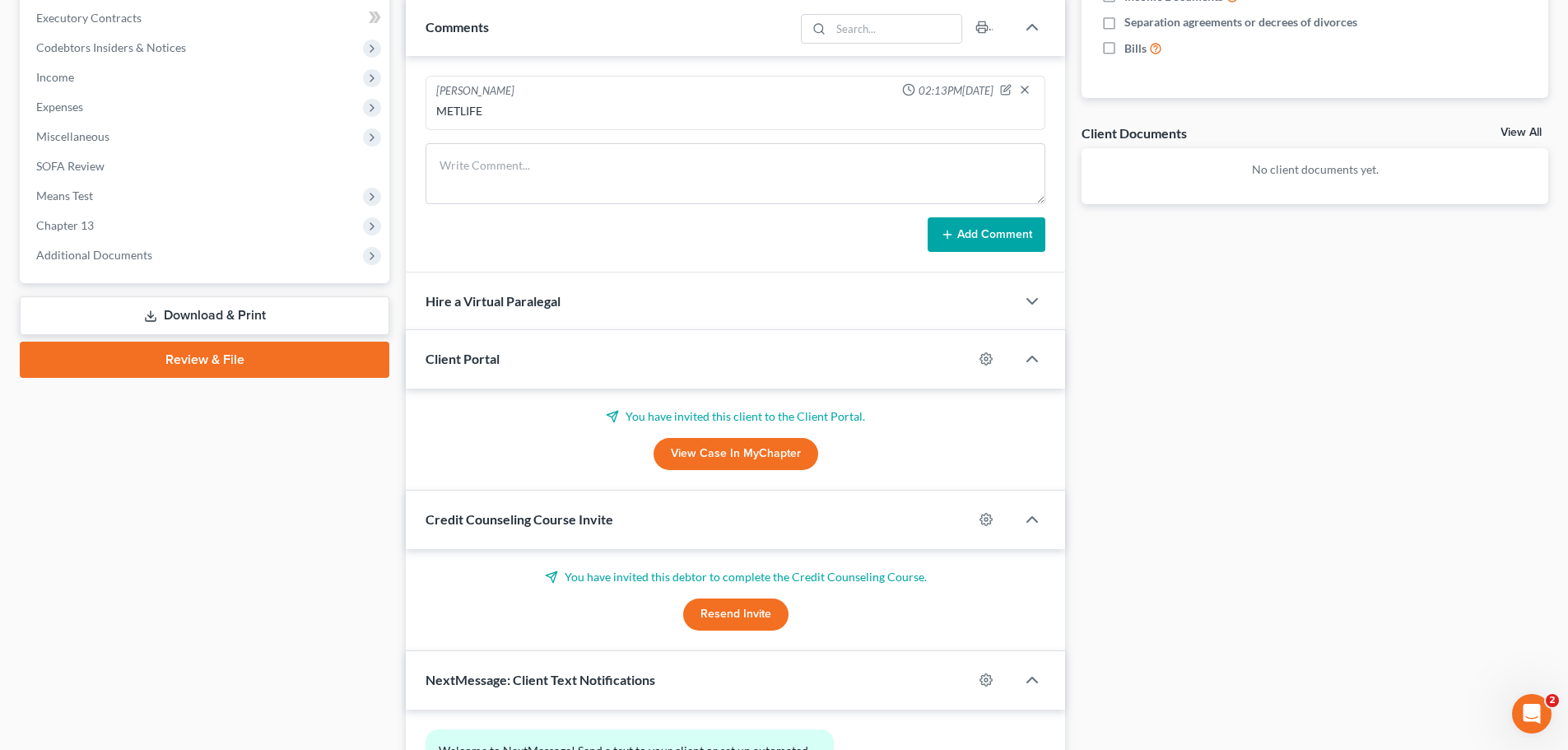
click at [1147, 372] on div "Docs Tasks Events Fees Timer 0% Completed Nothing here yet! Credit Counseling C…" at bounding box center [1315, 299] width 483 height 1269
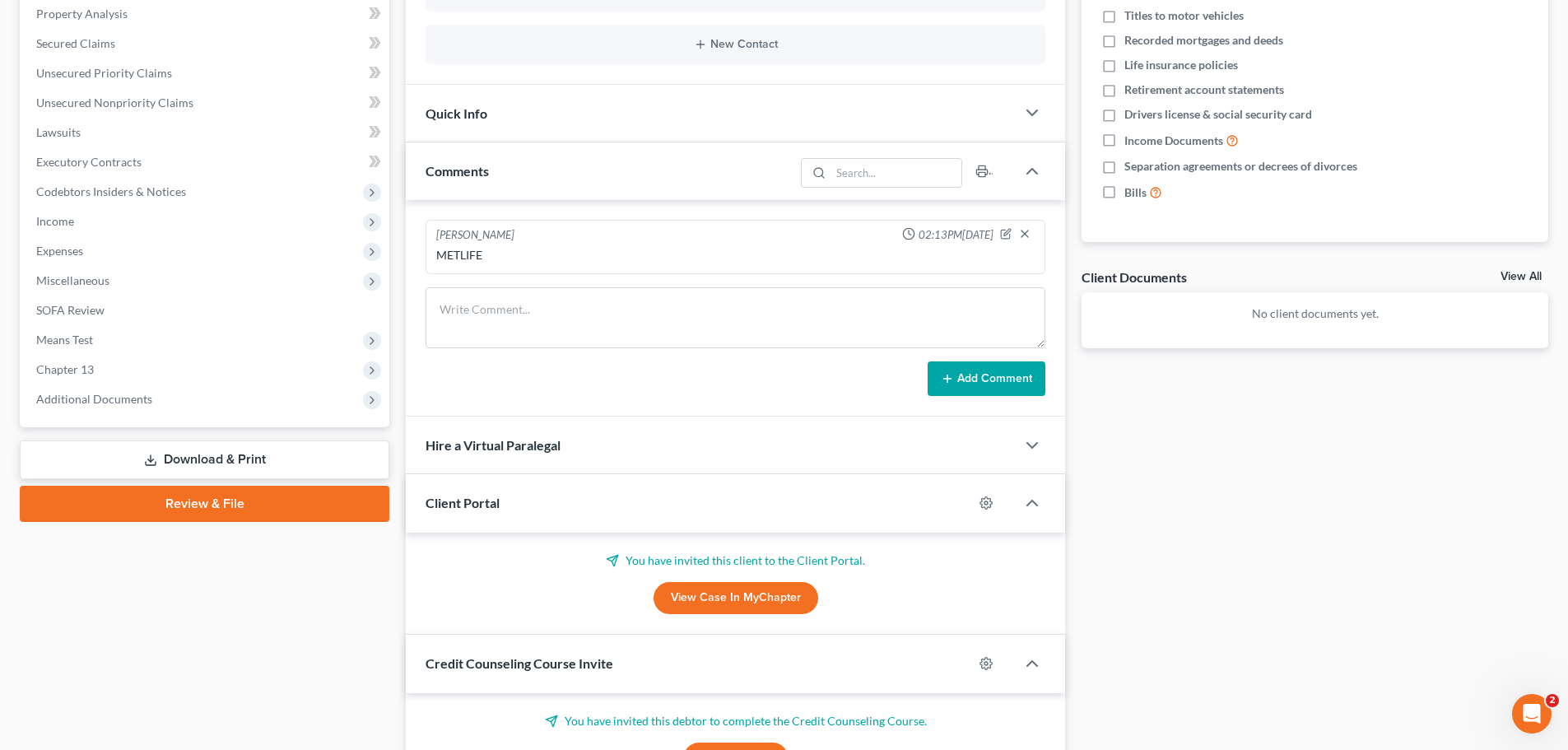
scroll to position [0, 0]
